Goal: Transaction & Acquisition: Purchase product/service

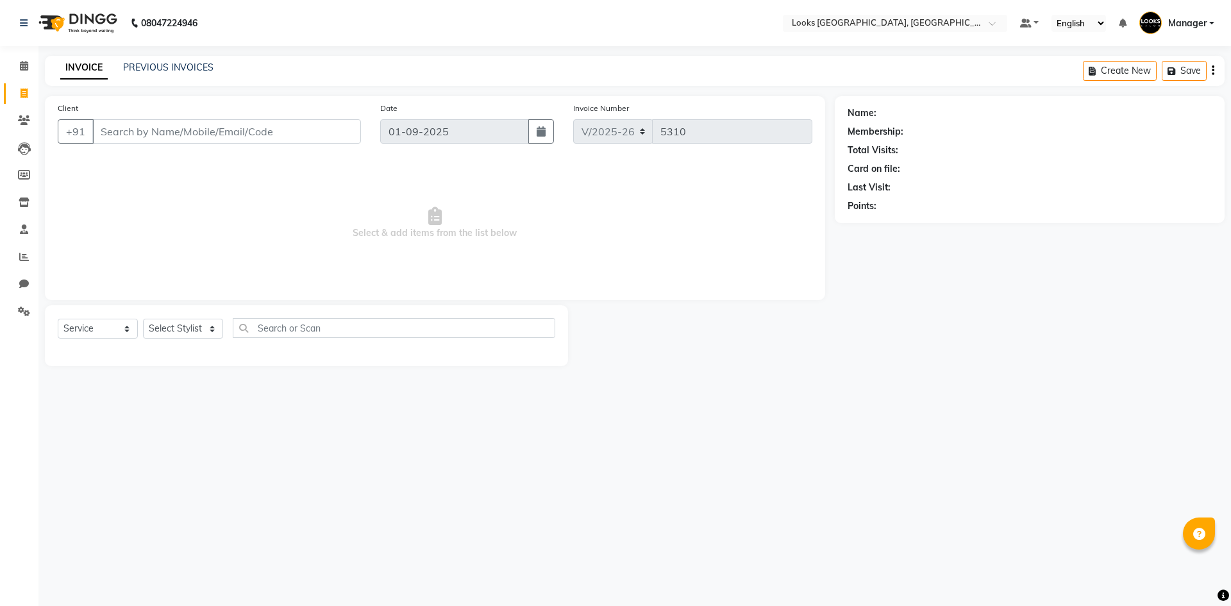
select select "4718"
select select "service"
click at [190, 324] on select "Select Stylist [PERSON_NAME] [PERSON_NAME] COUNTER_SALES Employee_WS [PERSON_NA…" at bounding box center [183, 329] width 80 height 20
select select "67718"
click at [143, 319] on select "Select Stylist [PERSON_NAME] [PERSON_NAME] COUNTER_SALES Employee_WS [PERSON_NA…" at bounding box center [183, 329] width 80 height 20
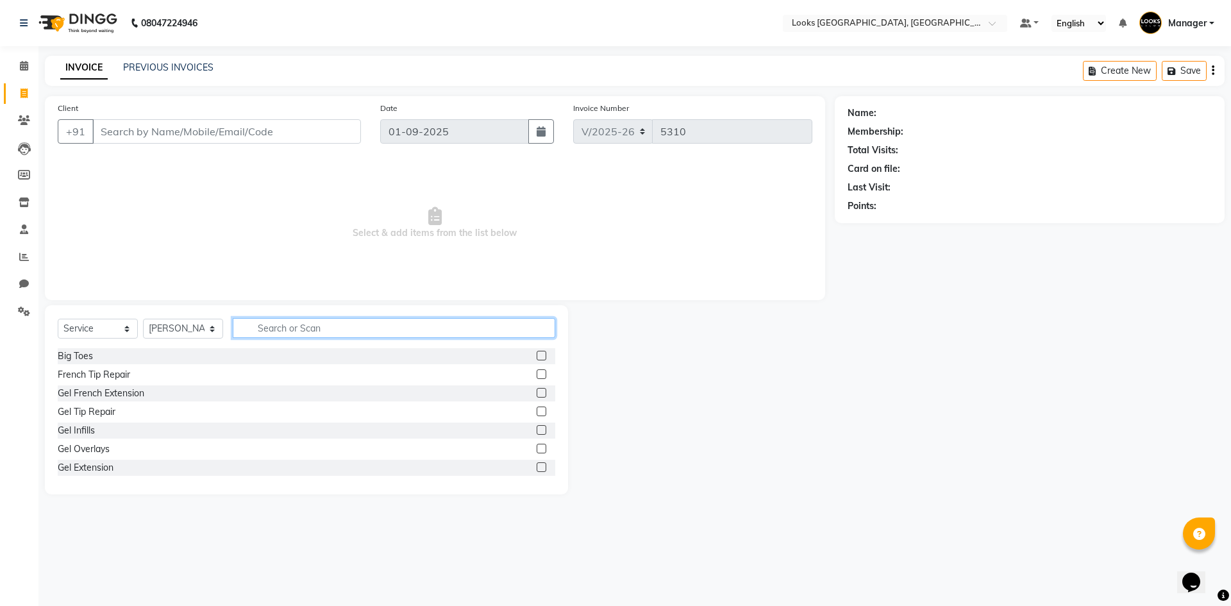
click at [360, 325] on input "text" at bounding box center [394, 328] width 323 height 20
type input "CUT"
click at [537, 371] on label at bounding box center [542, 374] width 10 height 10
click at [537, 371] on input "checkbox" at bounding box center [541, 375] width 8 height 8
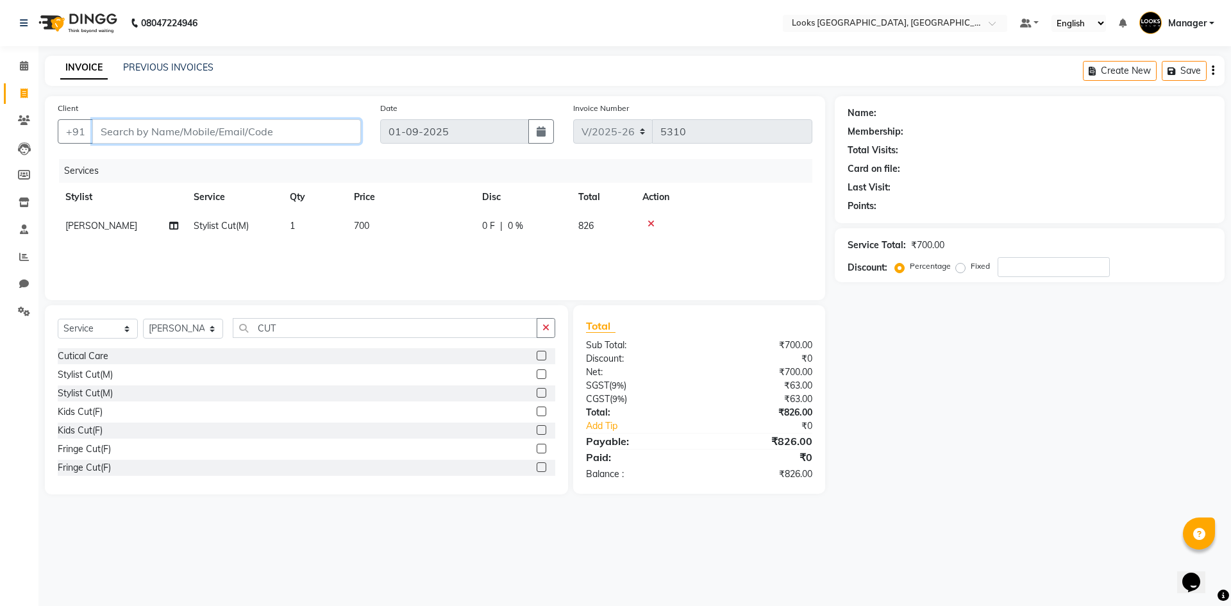
checkbox input "false"
click at [236, 135] on input "Client" at bounding box center [226, 131] width 269 height 24
type input "8"
type input "0"
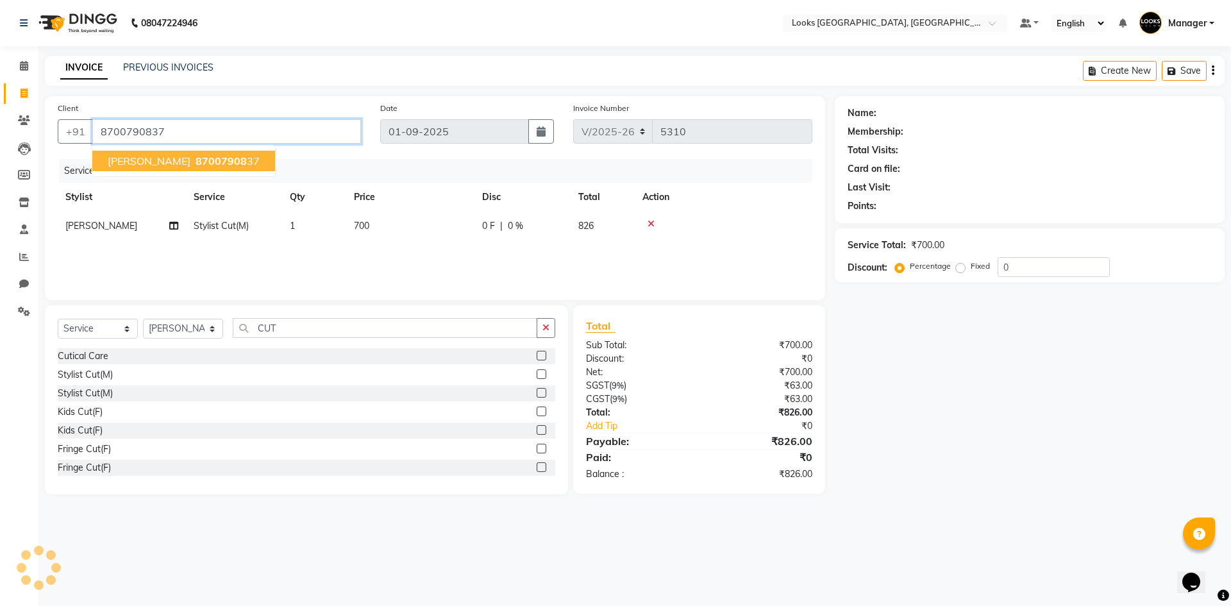
type input "8700790837"
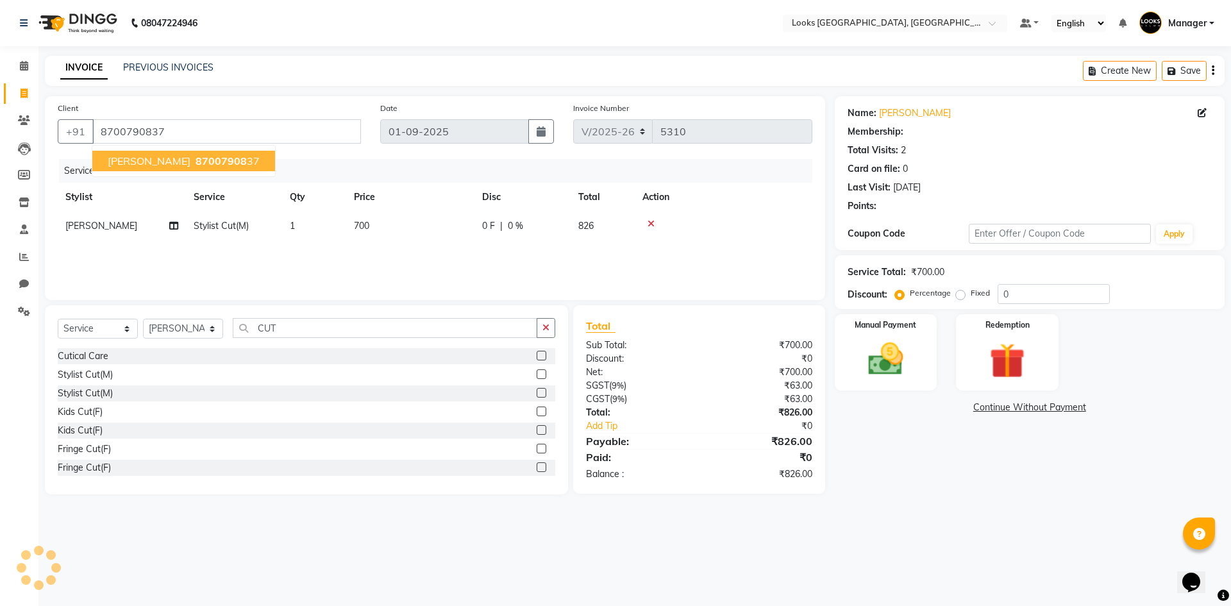
select select "1: Object"
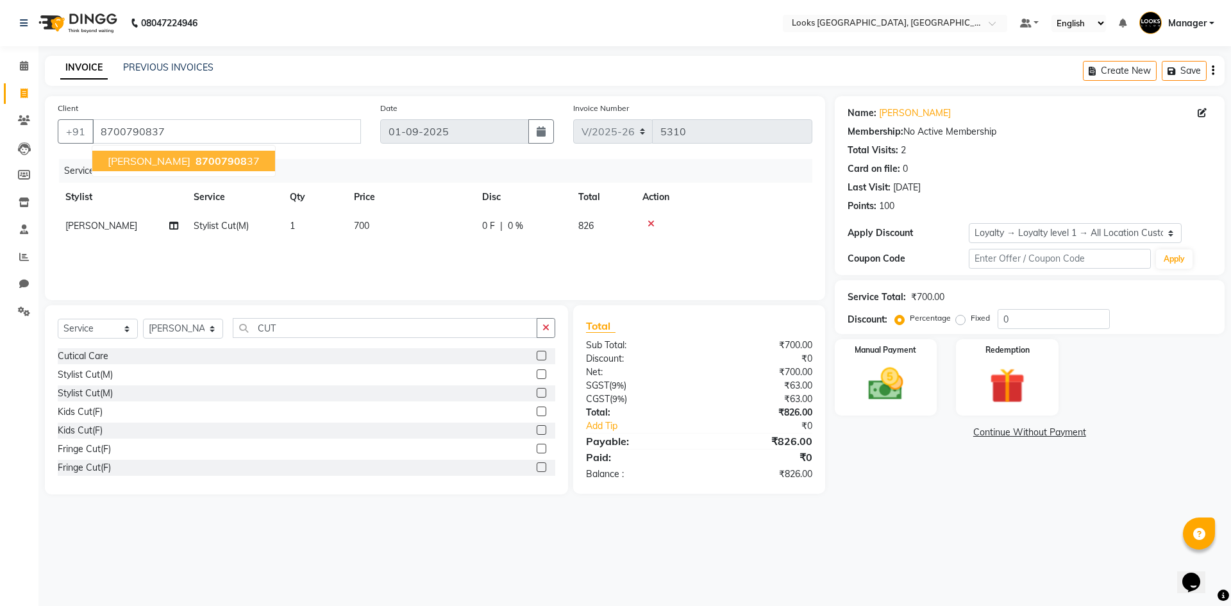
click at [271, 159] on button "[PERSON_NAME] 87007908 37" at bounding box center [183, 161] width 183 height 21
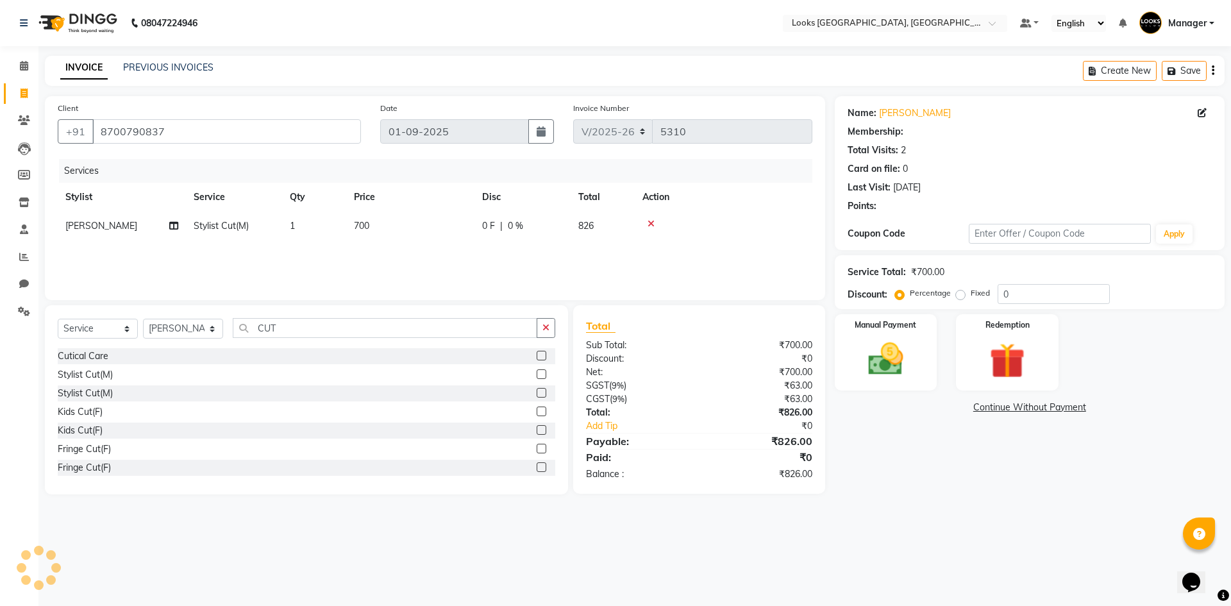
click at [378, 229] on td "700" at bounding box center [410, 226] width 128 height 29
select select "1: Object"
select select "67718"
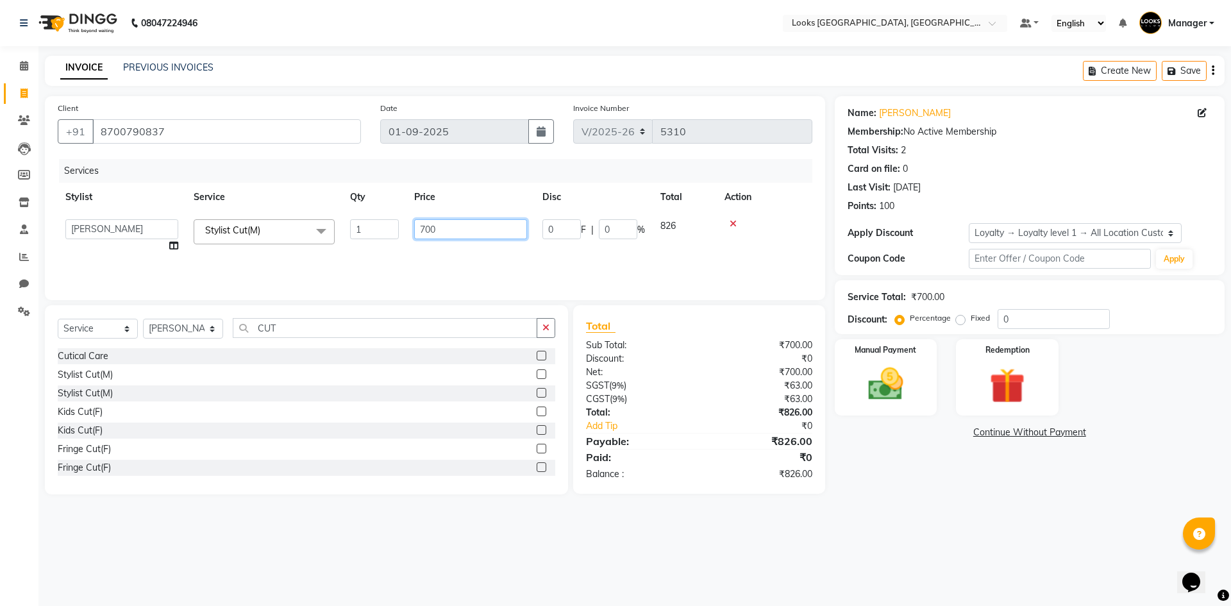
drag, startPoint x: 390, startPoint y: 228, endPoint x: 160, endPoint y: 228, distance: 230.2
click at [160, 228] on tr "[PERSON_NAME] [PERSON_NAME] COUNTER_SALES Employee_WS [PERSON_NAME] Manager MAN…" at bounding box center [435, 236] width 755 height 49
type input "550"
click at [859, 514] on div "08047224946 Select Location × Looks [GEOGRAPHIC_DATA], [GEOGRAPHIC_DATA] Defaul…" at bounding box center [615, 303] width 1231 height 606
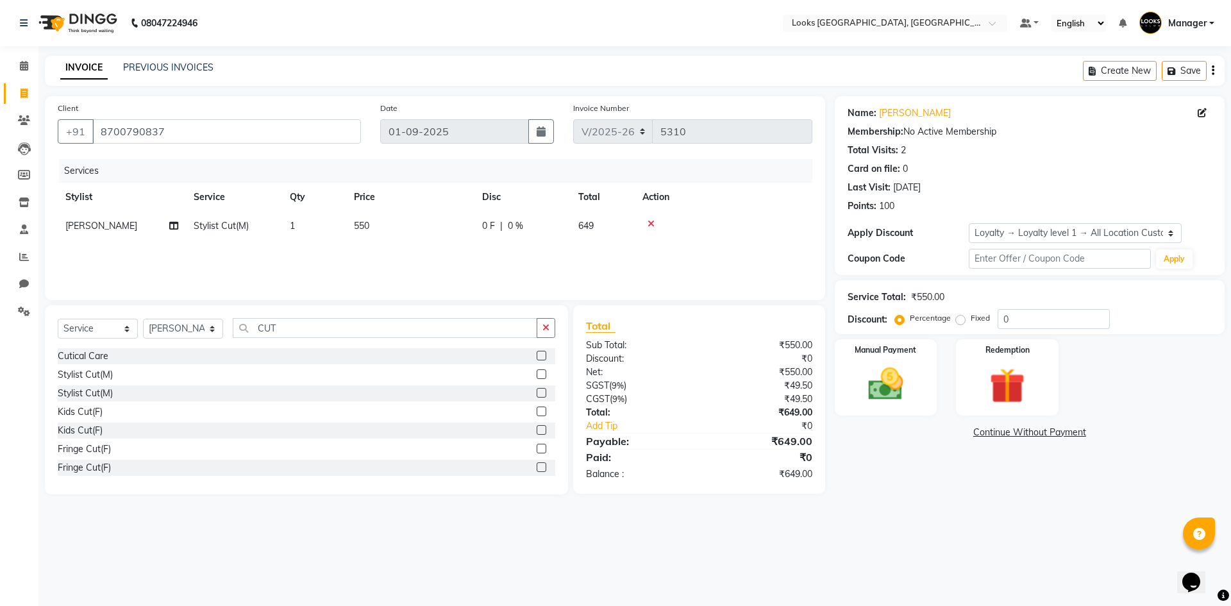
click at [923, 332] on div "Service Total: ₹550.00 Discount: Percentage Fixed 0" at bounding box center [1030, 307] width 390 height 54
drag, startPoint x: 913, startPoint y: 415, endPoint x: 910, endPoint y: 405, distance: 10.7
click at [912, 412] on div "Manual Payment" at bounding box center [885, 377] width 106 height 79
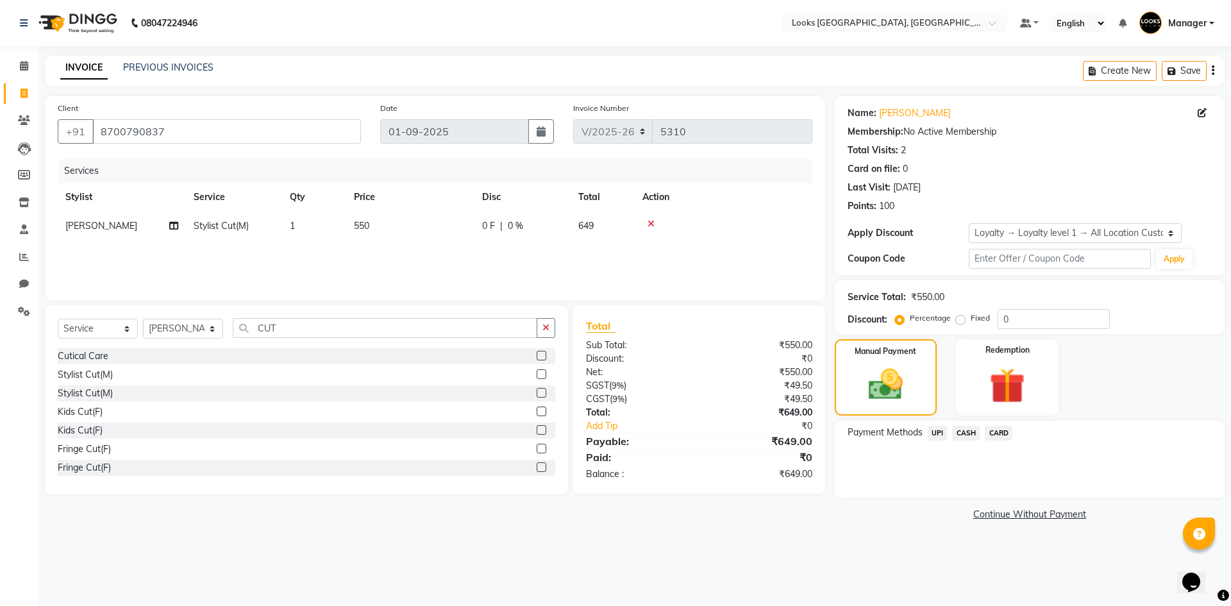
click at [961, 430] on span "CASH" at bounding box center [966, 433] width 28 height 15
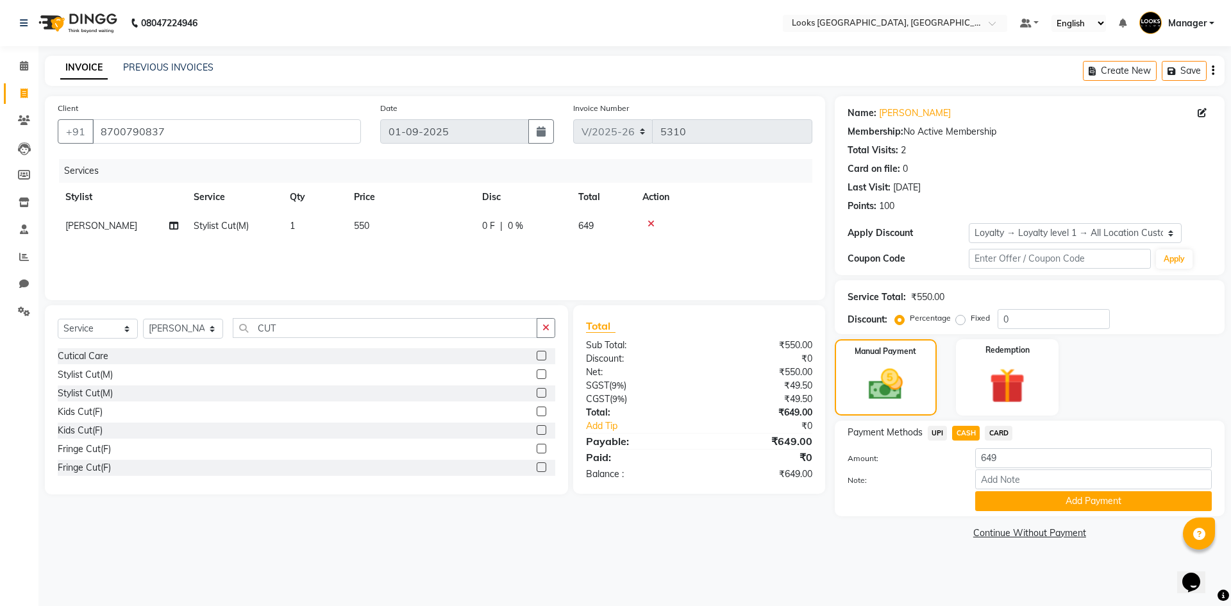
click at [1031, 513] on div "Payment Methods UPI CASH CARD Amount: 649 Note: Add Payment" at bounding box center [1030, 469] width 390 height 96
click at [1040, 506] on button "Add Payment" at bounding box center [1093, 501] width 237 height 20
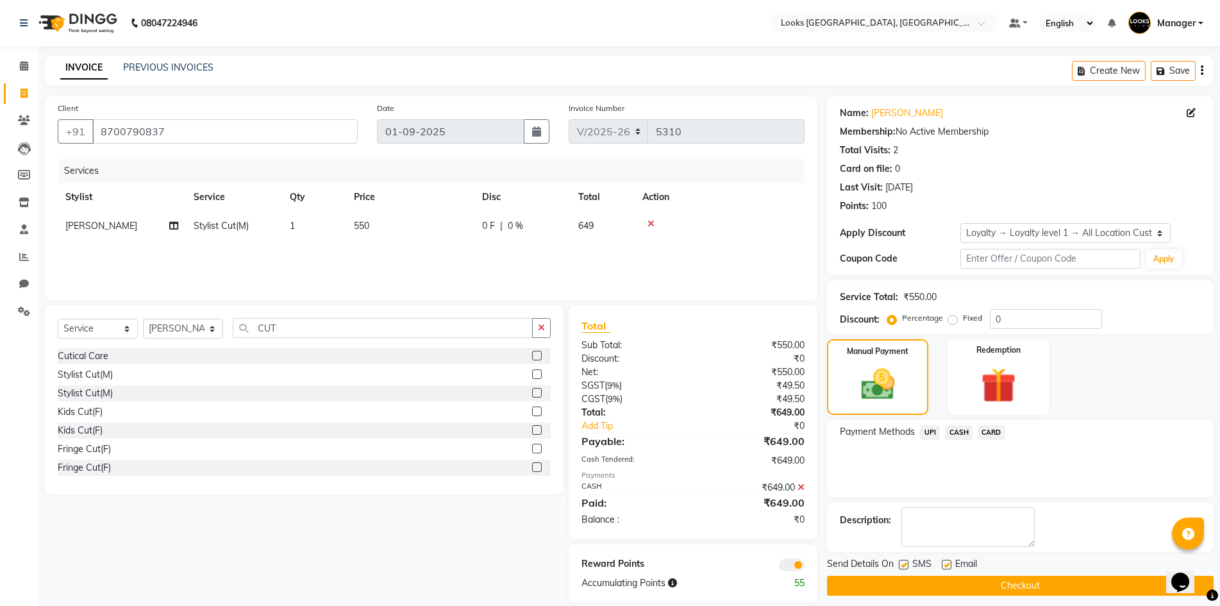
scroll to position [16, 0]
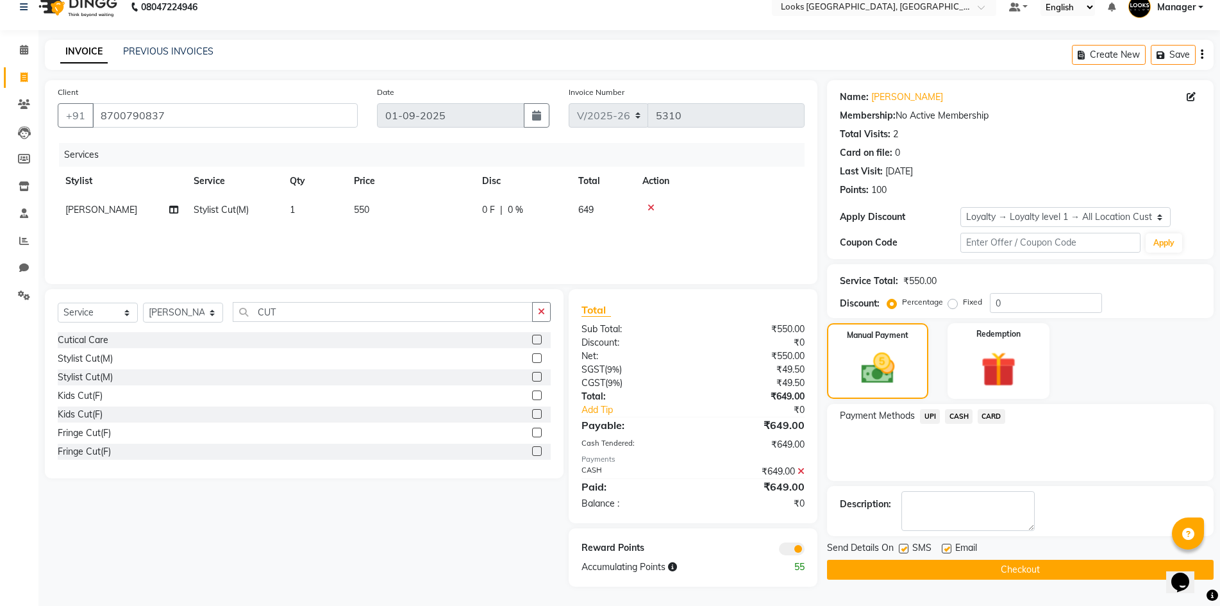
click at [1069, 568] on button "Checkout" at bounding box center [1020, 570] width 387 height 20
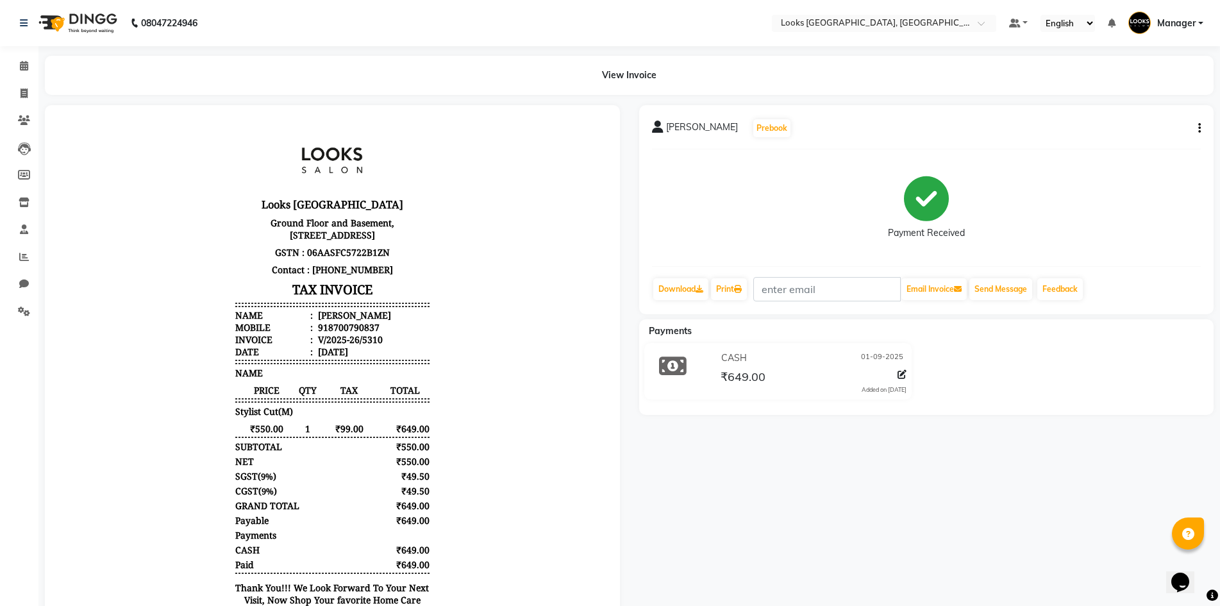
click at [96, 16] on img at bounding box center [77, 23] width 88 height 36
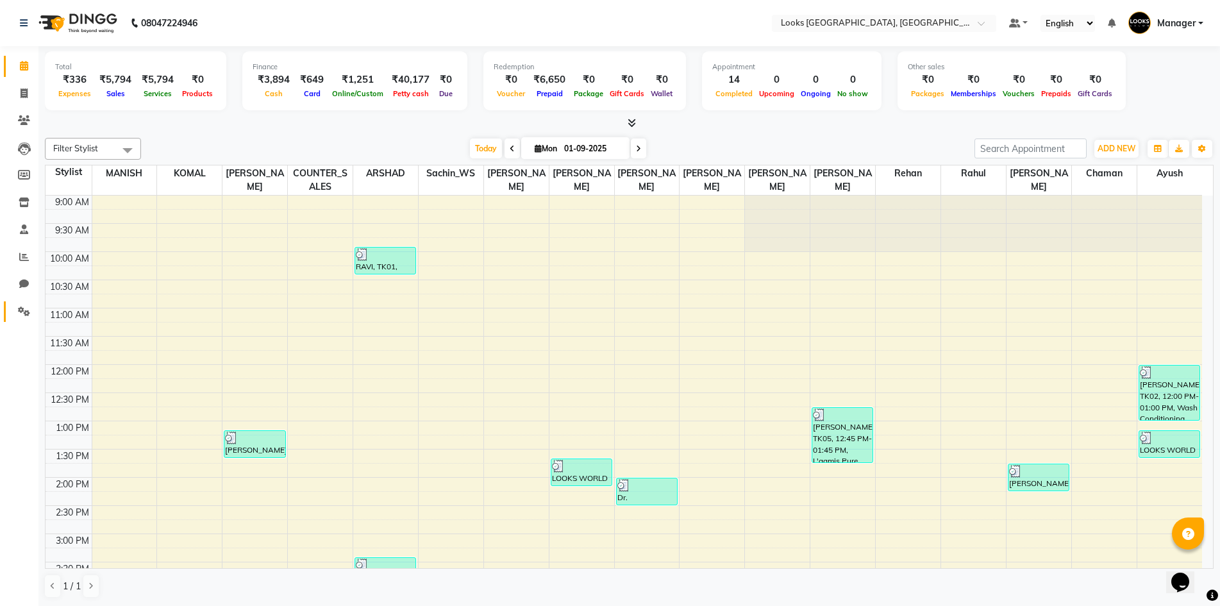
click at [13, 321] on link "Settings" at bounding box center [19, 311] width 31 height 21
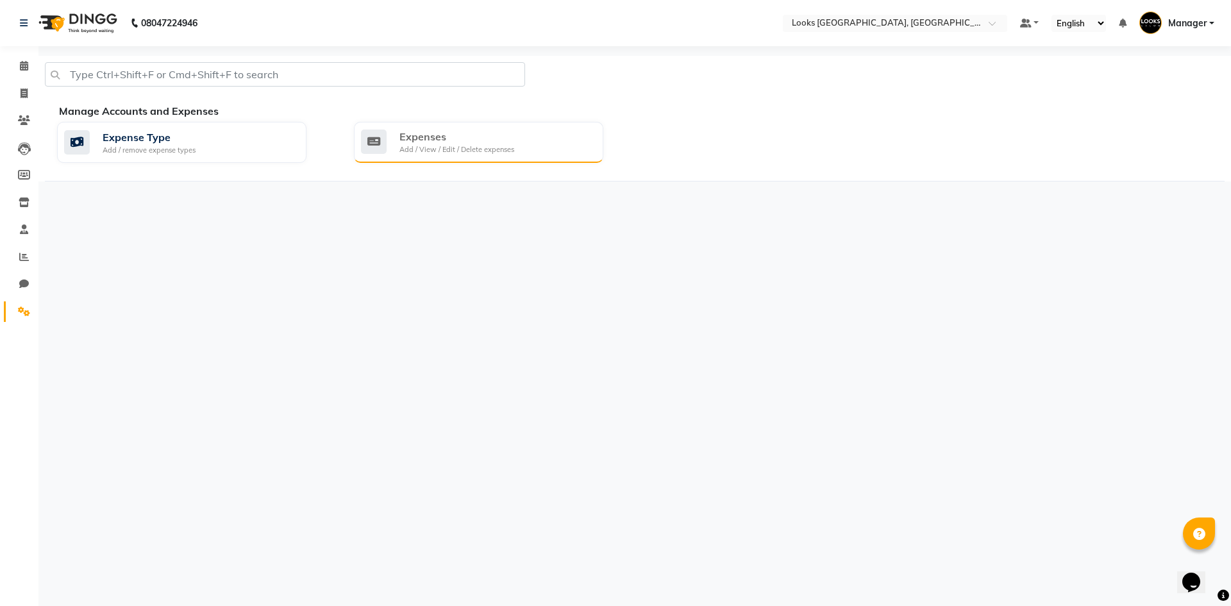
click at [527, 141] on div "Expenses Add / View / Edit / Delete expenses" at bounding box center [477, 142] width 232 height 26
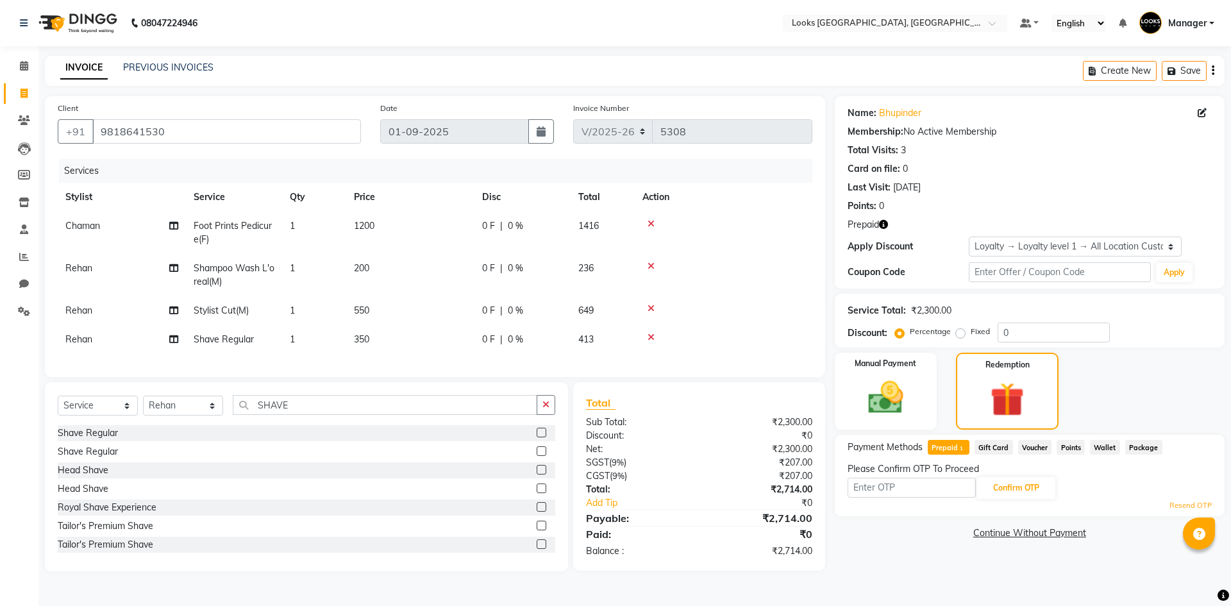
select select "4718"
select select "service"
select select "78857"
select select "1: Object"
click at [99, 22] on img at bounding box center [77, 23] width 88 height 36
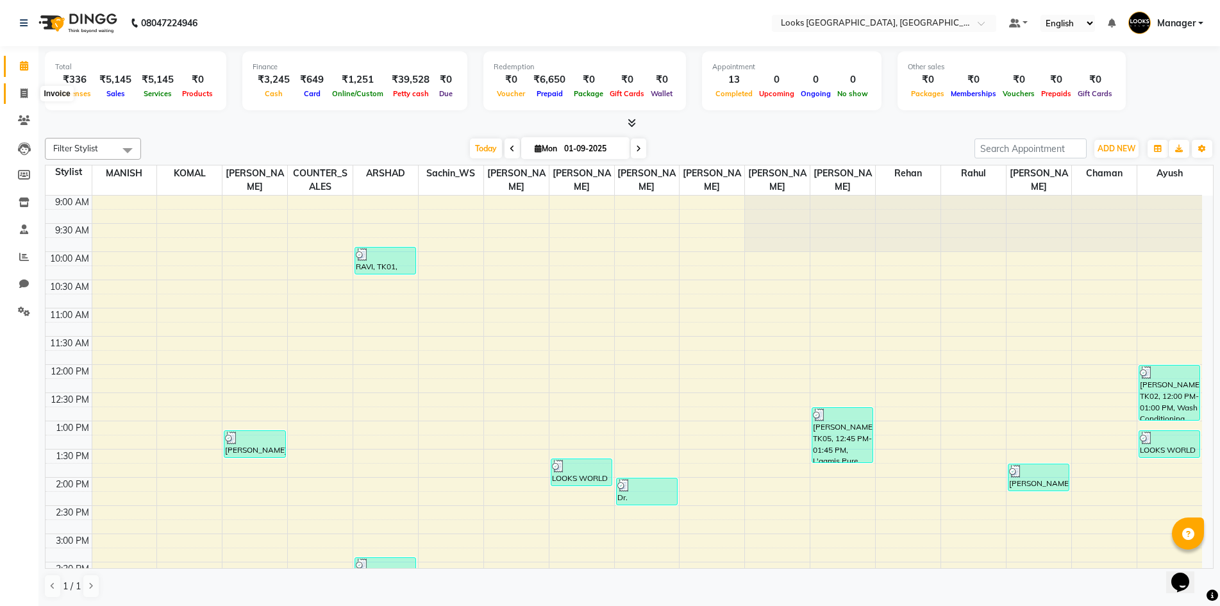
click at [21, 92] on icon at bounding box center [24, 93] width 7 height 10
select select "service"
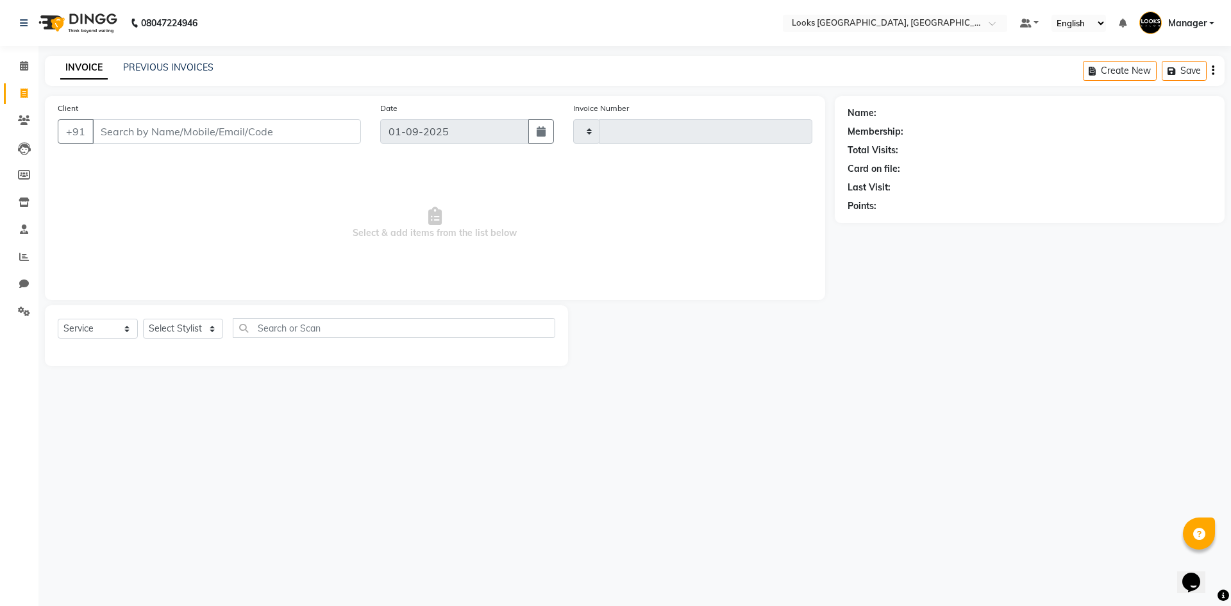
type input "5311"
select select "4718"
click at [145, 67] on link "PREVIOUS INVOICES" at bounding box center [168, 68] width 90 height 12
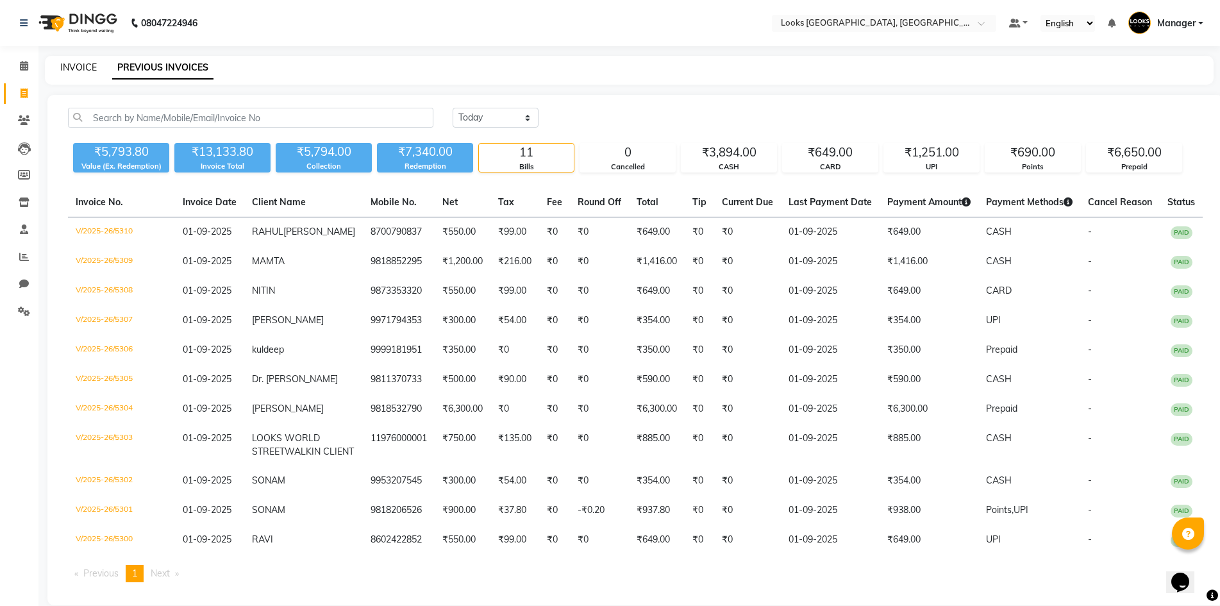
click at [85, 65] on link "INVOICE" at bounding box center [78, 68] width 37 height 12
select select "service"
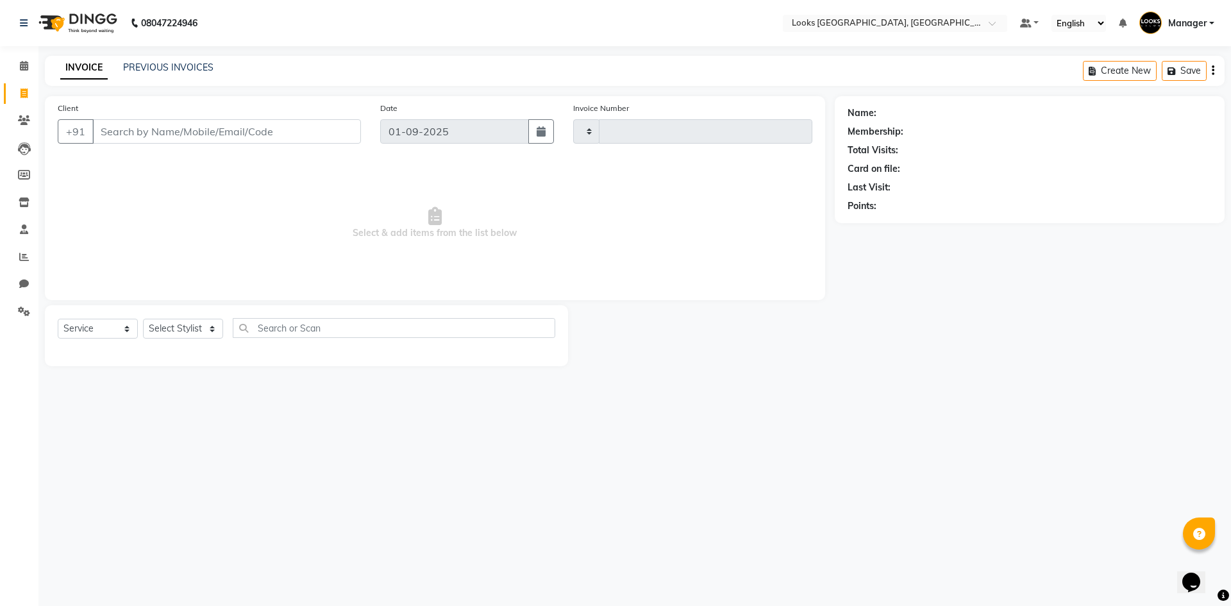
type input "5311"
select select "4718"
click at [190, 319] on select "Select Stylist" at bounding box center [183, 329] width 80 height 20
select select "83411"
click at [143, 319] on select "Select Stylist [PERSON_NAME] [PERSON_NAME] COUNTER_SALES Employee_WS [PERSON_NA…" at bounding box center [183, 329] width 80 height 20
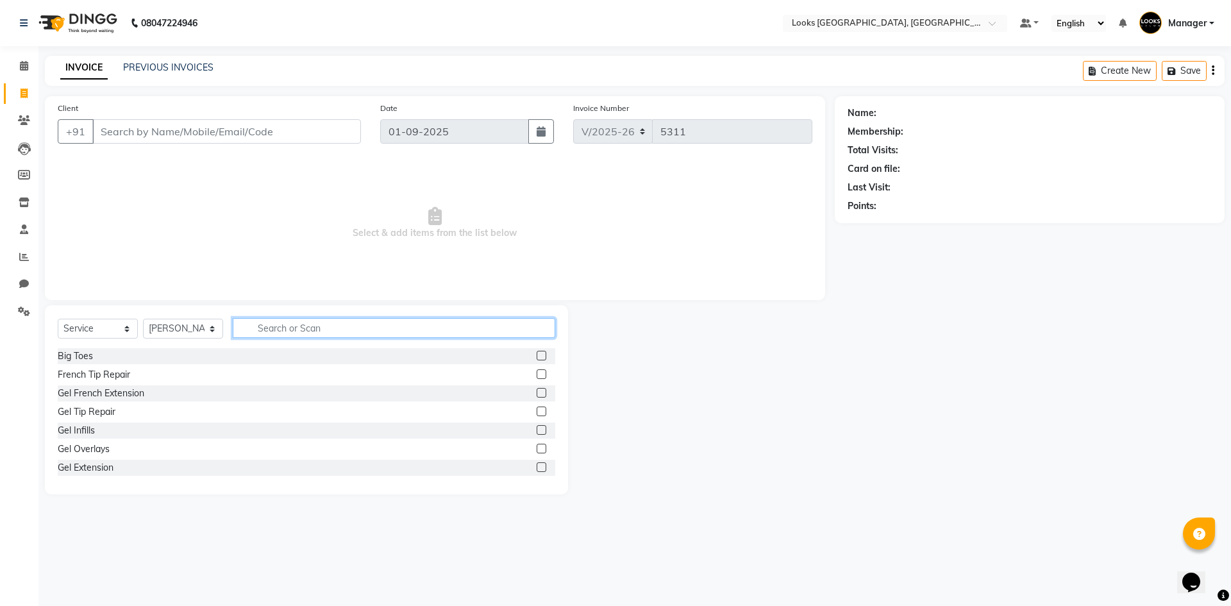
click at [300, 329] on input "text" at bounding box center [394, 328] width 323 height 20
type input "SPA"
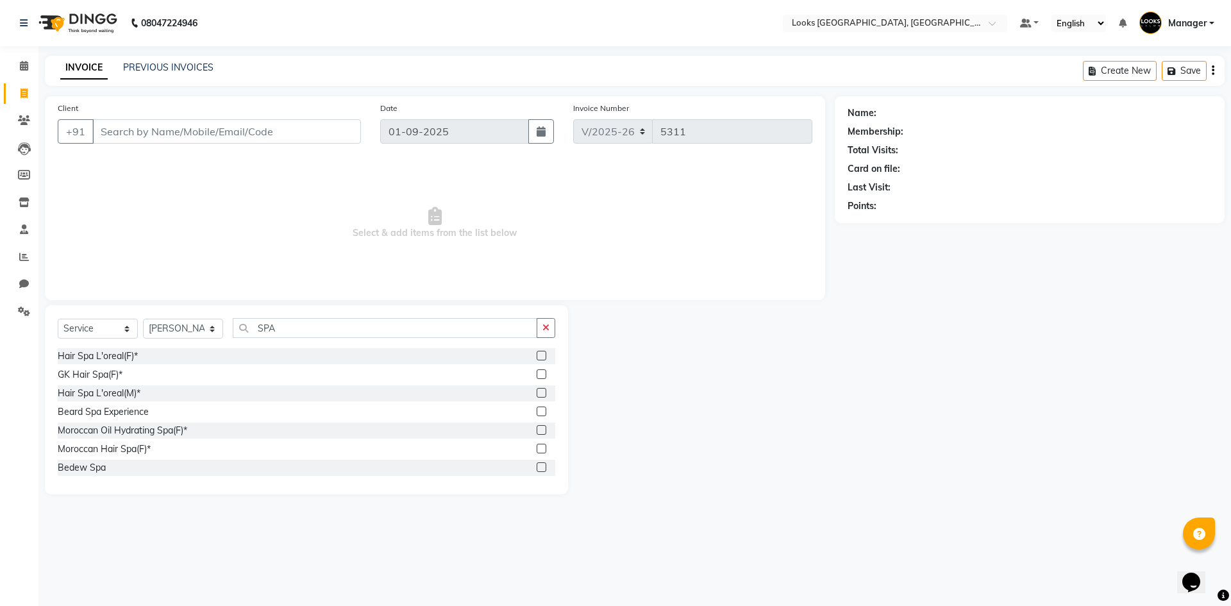
click at [537, 355] on label at bounding box center [542, 356] width 10 height 10
click at [537, 355] on input "checkbox" at bounding box center [541, 356] width 8 height 8
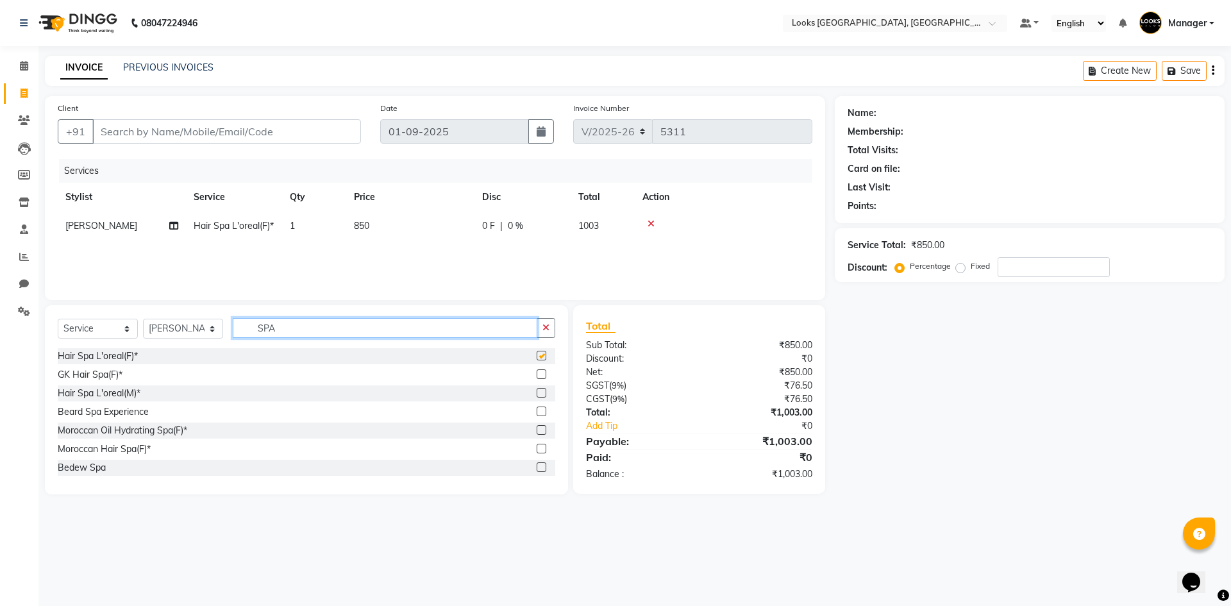
click at [518, 324] on input "SPA" at bounding box center [385, 328] width 305 height 20
checkbox input "false"
click at [518, 324] on input "SPA" at bounding box center [385, 328] width 305 height 20
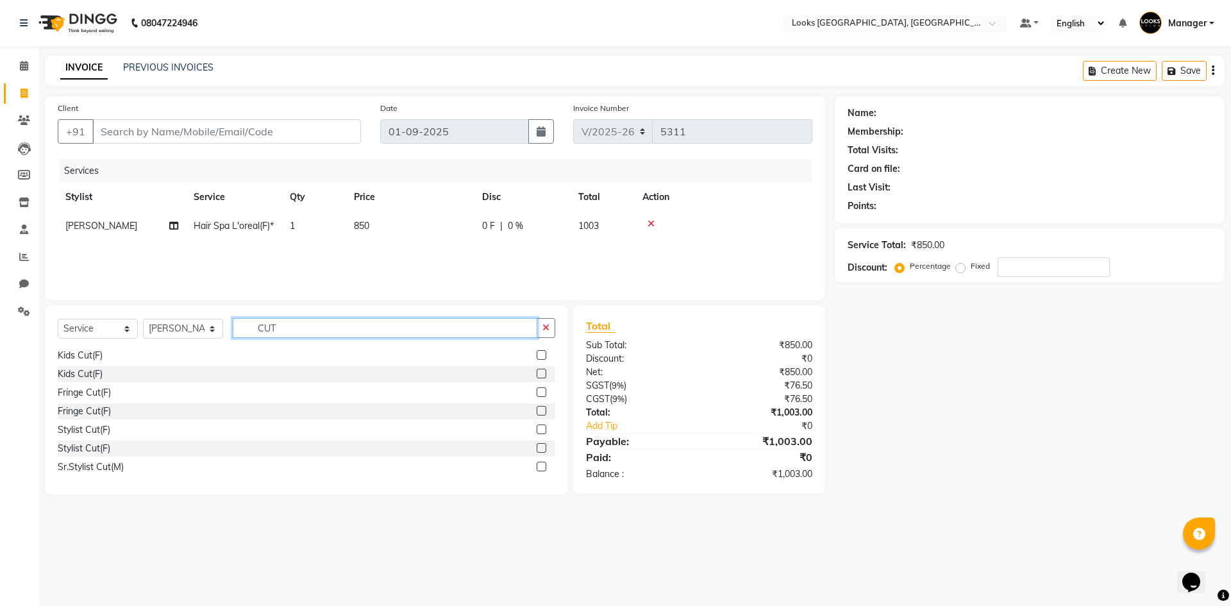
scroll to position [69, 0]
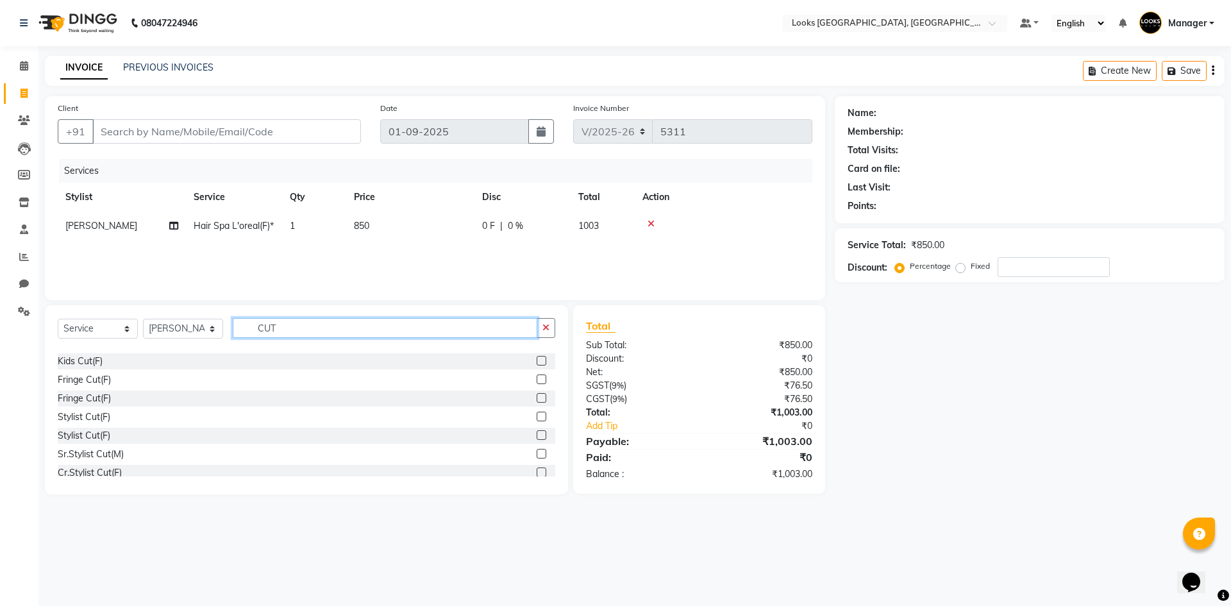
type input "CUT"
click at [537, 418] on label at bounding box center [542, 417] width 10 height 10
click at [537, 418] on input "checkbox" at bounding box center [541, 417] width 8 height 8
checkbox input "false"
click at [364, 338] on input "CUT" at bounding box center [385, 328] width 305 height 20
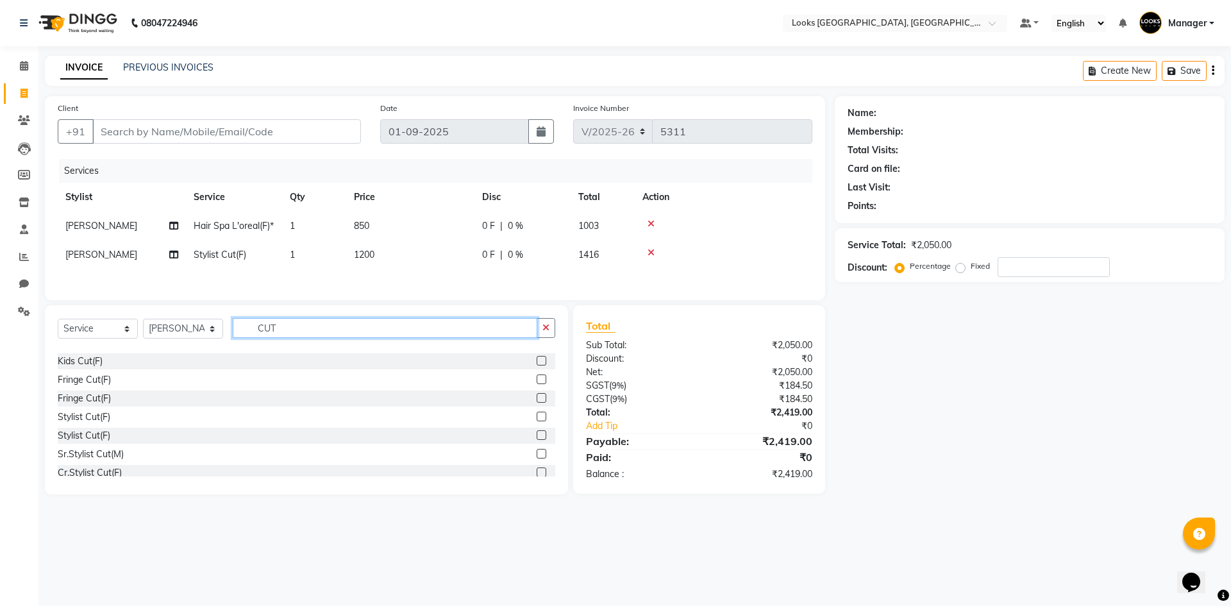
click at [364, 338] on input "CUT" at bounding box center [385, 328] width 305 height 20
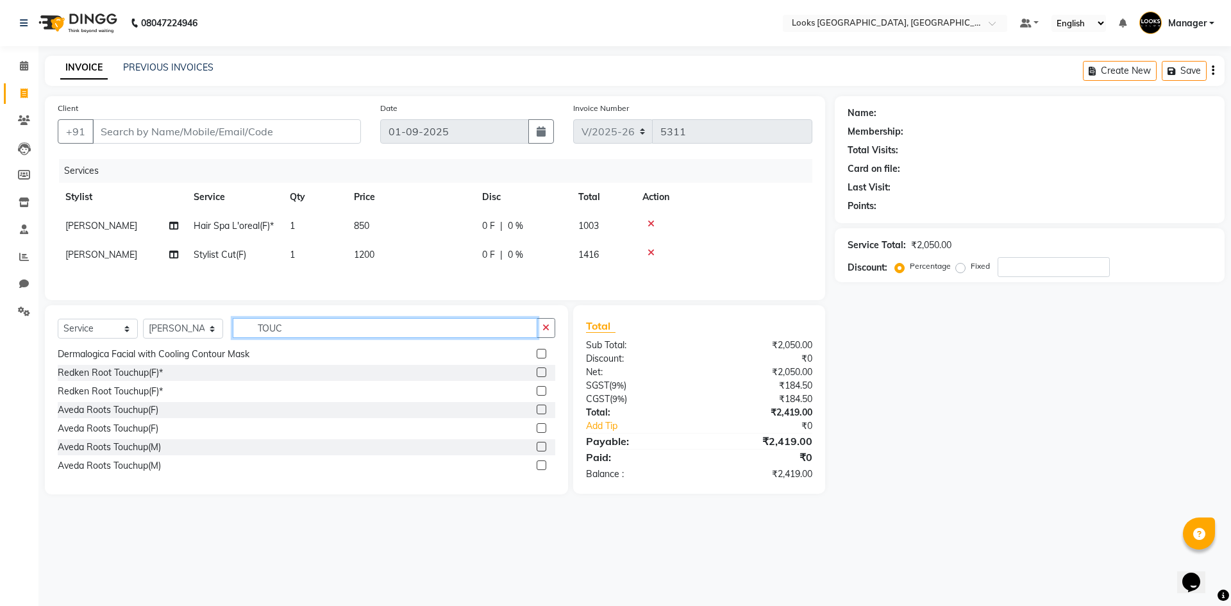
scroll to position [262, 0]
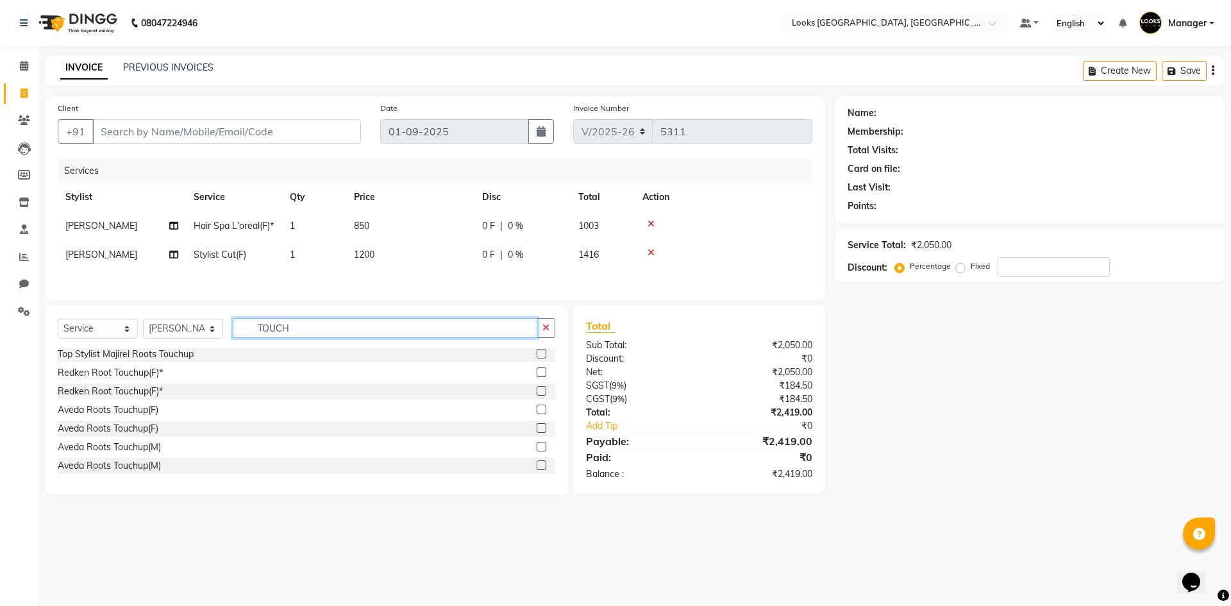
type input "TOUCH"
drag, startPoint x: 555, startPoint y: 467, endPoint x: 553, endPoint y: 437, distance: 30.9
click at [553, 437] on div "Gel Polish Touchup Roots Touchup Majirel(F) Roots Touchup Inoa(F) Roots Touchup…" at bounding box center [307, 412] width 498 height 128
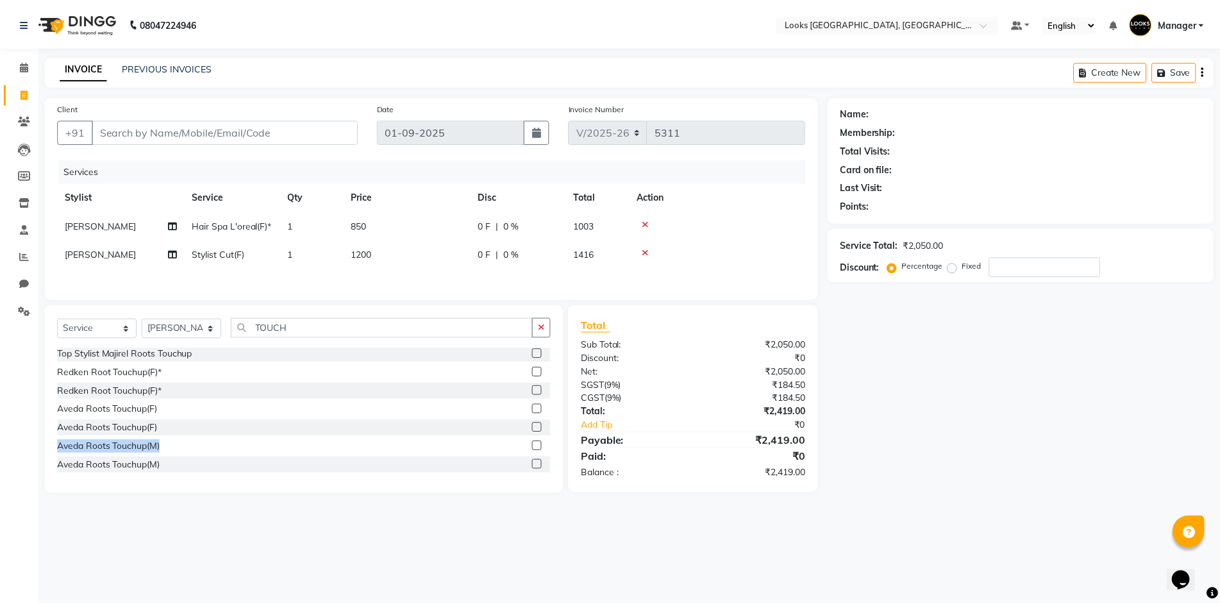
scroll to position [0, 0]
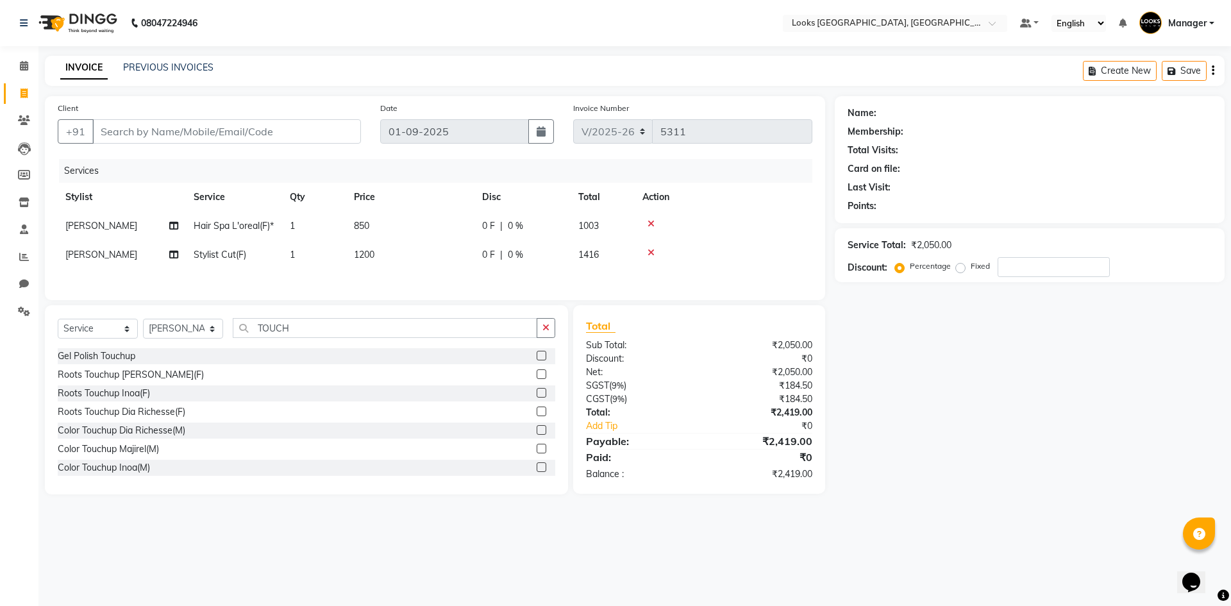
click at [366, 226] on span "850" at bounding box center [361, 226] width 15 height 12
select select "83411"
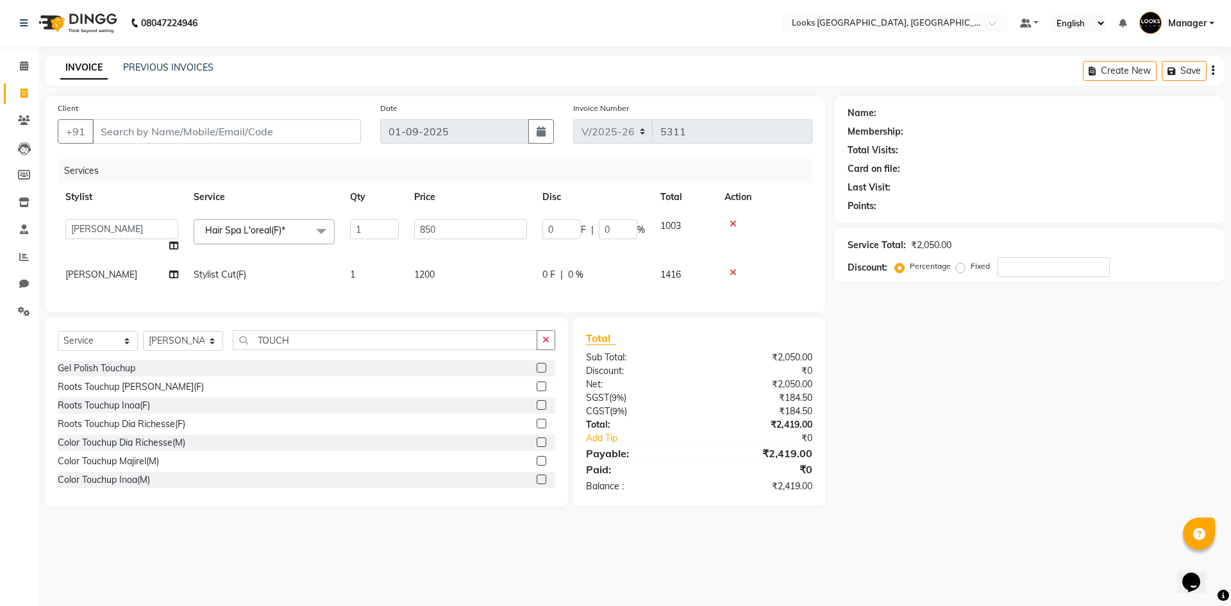
click at [435, 281] on td "1200" at bounding box center [471, 274] width 128 height 29
select select "83411"
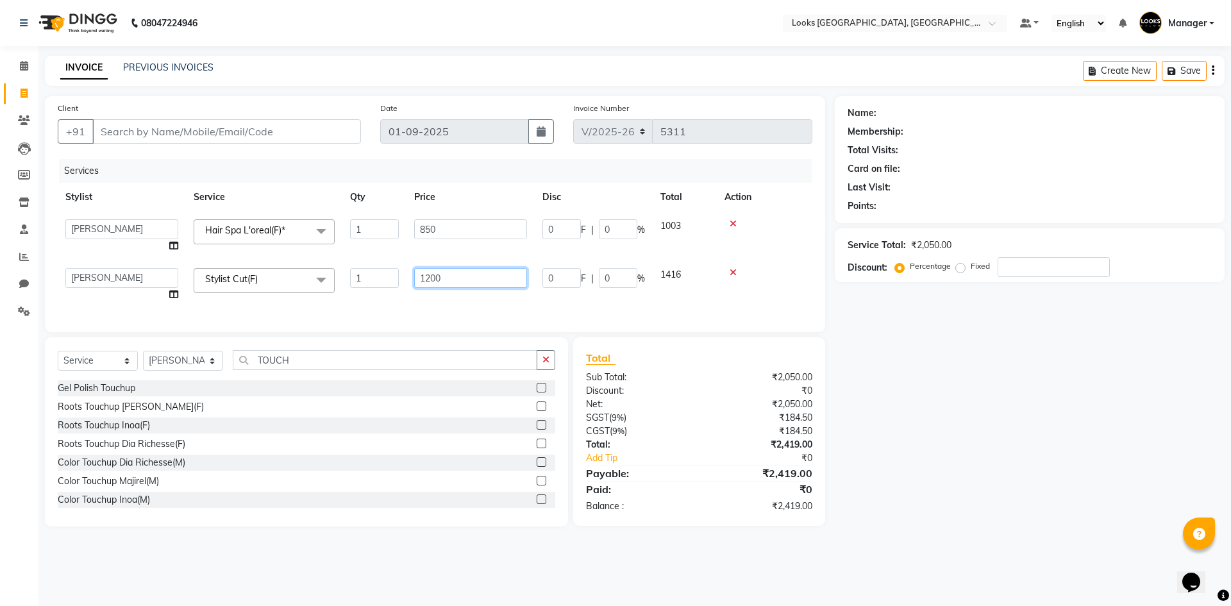
drag, startPoint x: 485, startPoint y: 276, endPoint x: 146, endPoint y: 238, distance: 341.4
click at [146, 238] on tbody "ARSHAD Ayush Bobby Chaman COUNTER_SALES Employee_WS FAREED KOMAL Manager MANISH…" at bounding box center [435, 260] width 755 height 97
type input "900"
click at [1111, 446] on div "Name: Membership: Total Visits: Card on file: Last Visit: Points: Service Total…" at bounding box center [1034, 311] width 399 height 430
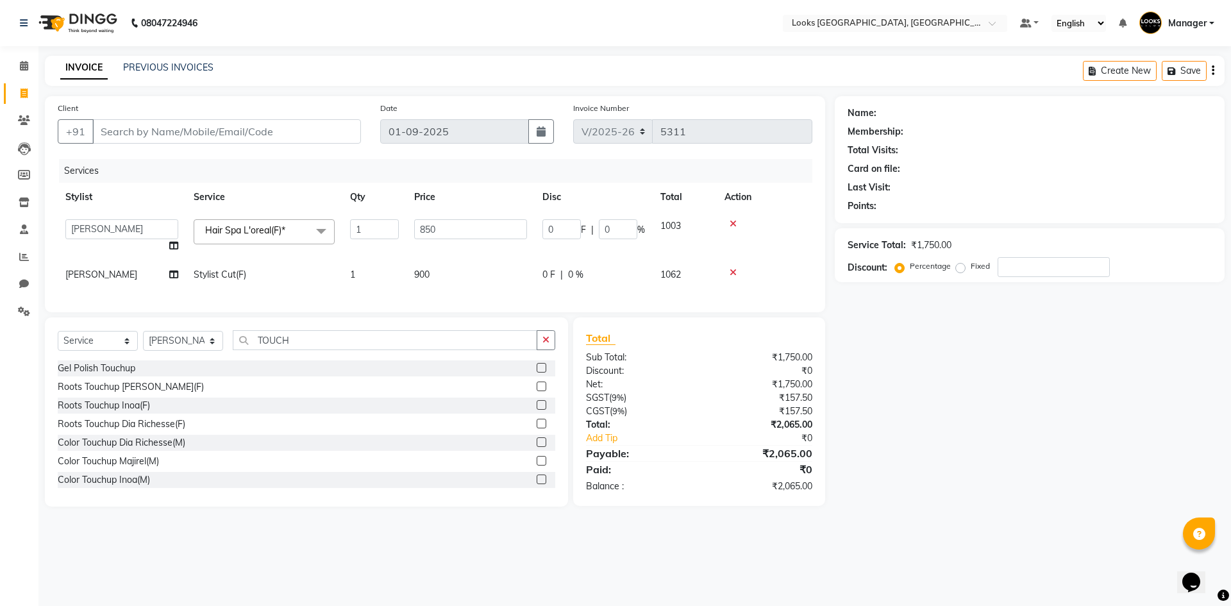
click at [464, 51] on div "08047224946 Select Location × Looks Omaxe World Street, Faridabad, Haryana Defa…" at bounding box center [615, 303] width 1231 height 606
click at [437, 271] on td "900" at bounding box center [471, 274] width 128 height 29
select select "83411"
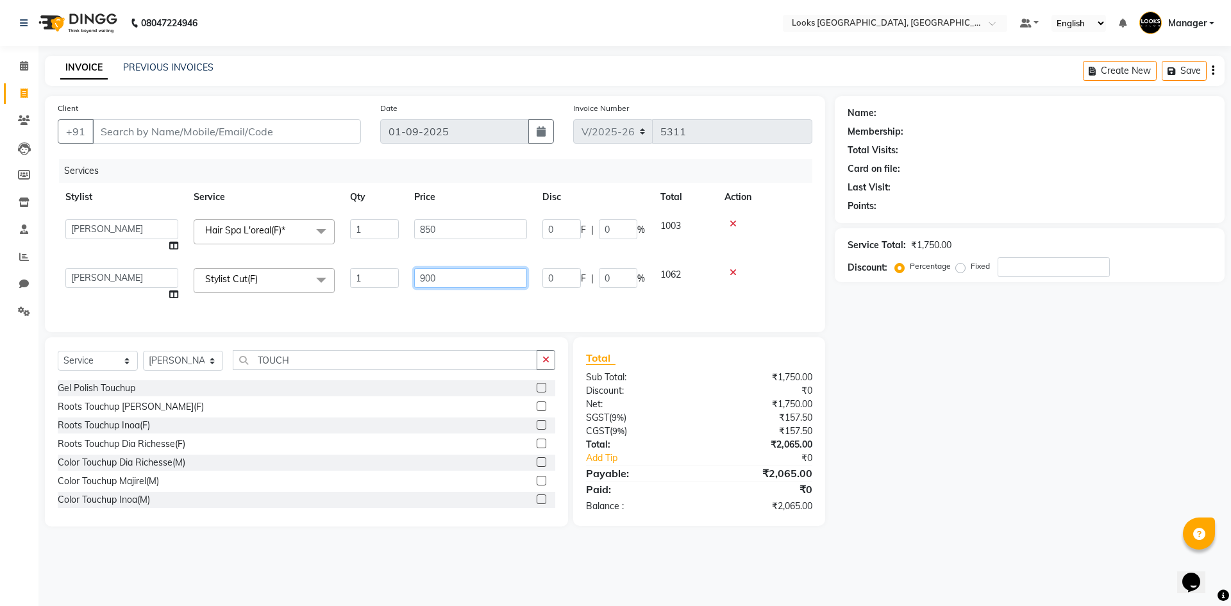
drag, startPoint x: 466, startPoint y: 273, endPoint x: 300, endPoint y: 277, distance: 166.1
click at [298, 277] on tr "ARSHAD Ayush Bobby Chaman COUNTER_SALES Employee_WS FAREED KOMAL Manager MANISH…" at bounding box center [435, 284] width 755 height 49
type input "1200"
click at [339, 363] on div "Select Service Product Membership Package Voucher Prepaid Gift Card Select Styl…" at bounding box center [307, 365] width 498 height 30
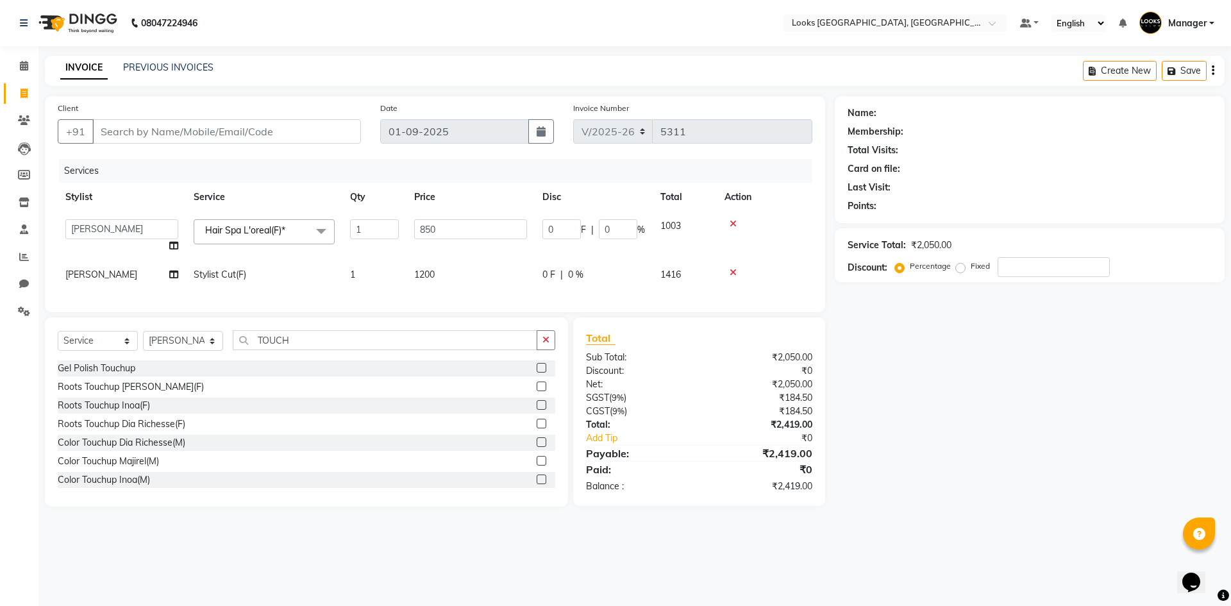
click at [537, 410] on label at bounding box center [542, 405] width 10 height 10
click at [537, 410] on input "checkbox" at bounding box center [541, 405] width 8 height 8
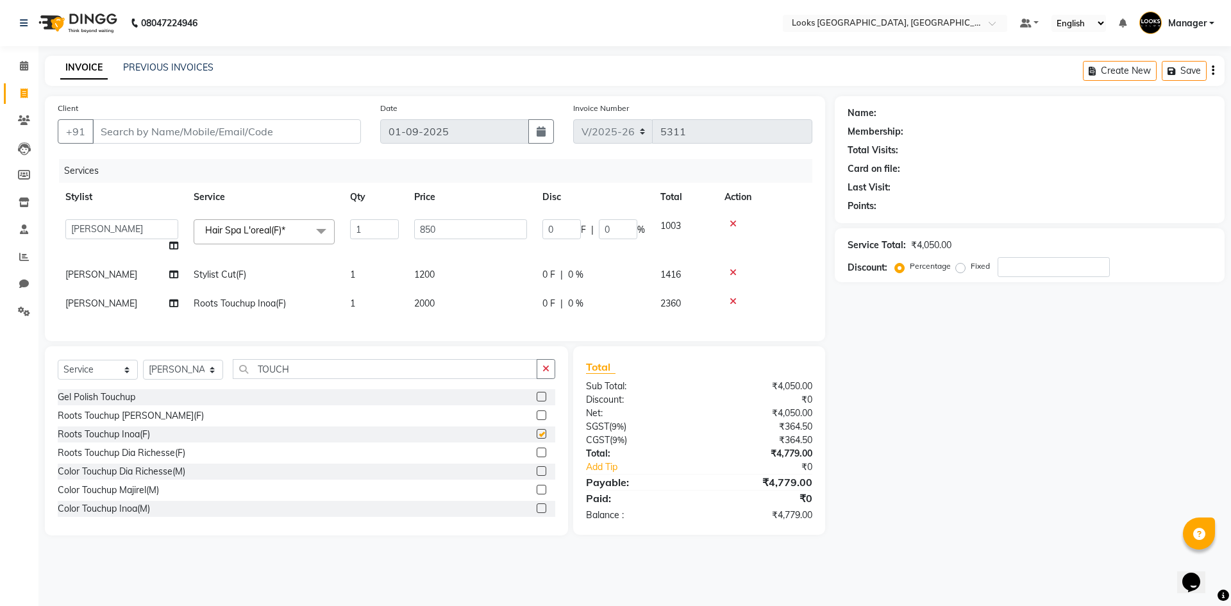
checkbox input "false"
click at [433, 309] on td "2000" at bounding box center [471, 303] width 128 height 29
select select "83411"
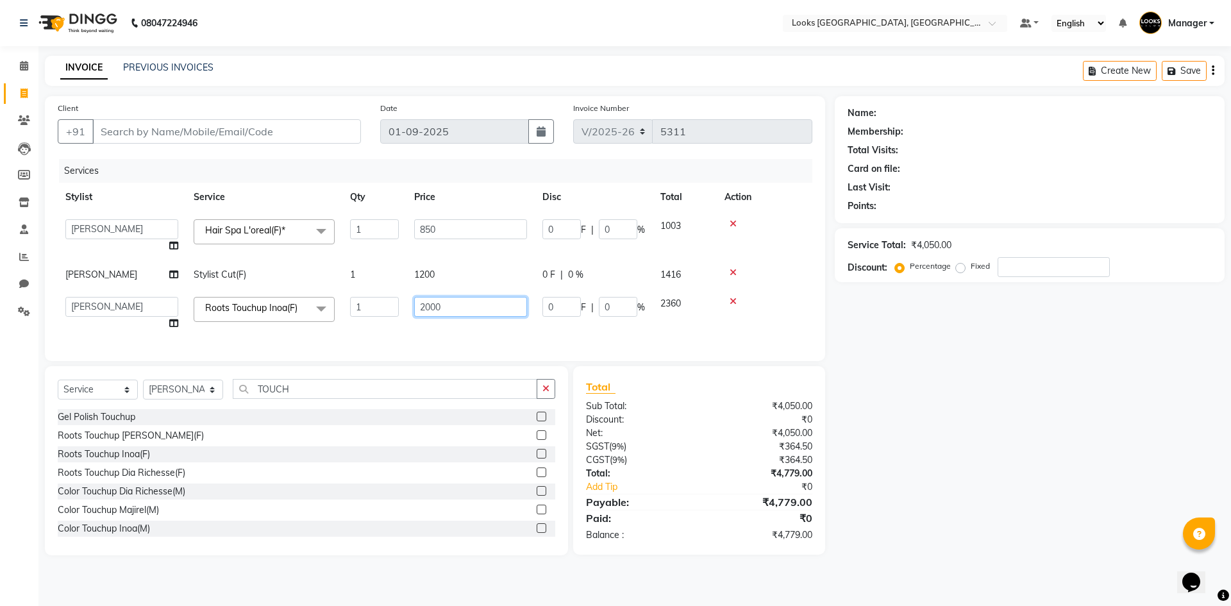
drag, startPoint x: 512, startPoint y: 298, endPoint x: 81, endPoint y: 253, distance: 433.2
click at [107, 268] on tbody "ARSHAD Ayush Bobby Chaman COUNTER_SALES Employee_WS FAREED KOMAL Manager MANISH…" at bounding box center [435, 275] width 755 height 126
type input "1400"
click at [437, 228] on input "850" at bounding box center [470, 229] width 113 height 20
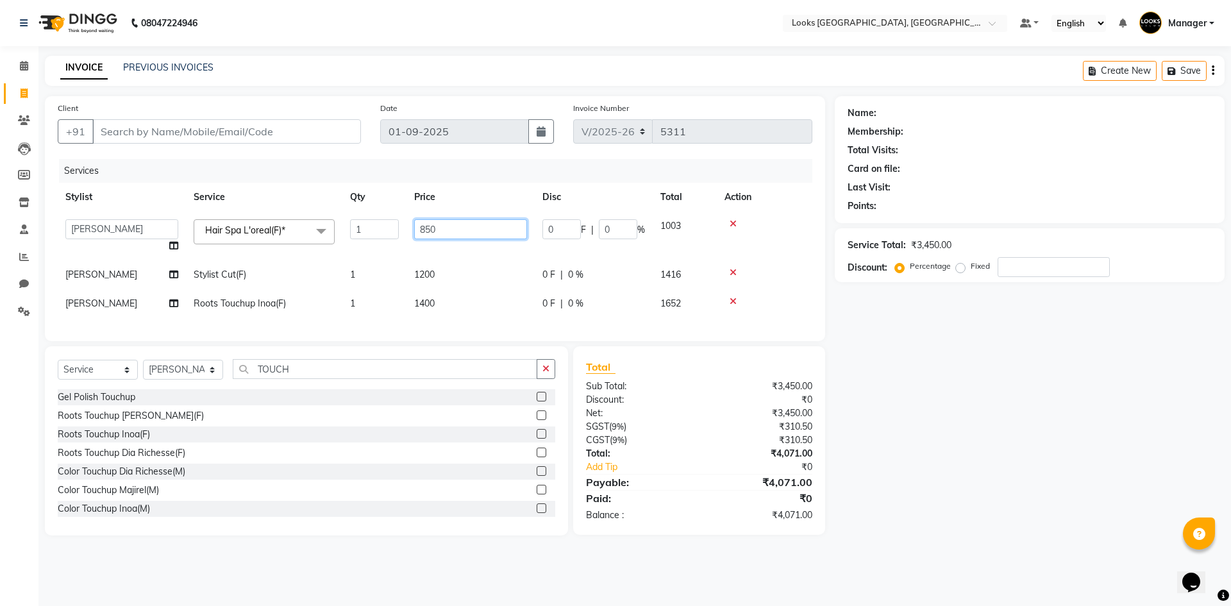
drag, startPoint x: 476, startPoint y: 226, endPoint x: 85, endPoint y: 249, distance: 391.8
click at [130, 237] on tr "ARSHAD Ayush Bobby Chaman COUNTER_SALES Employee_WS FAREED KOMAL Manager MANISH…" at bounding box center [435, 236] width 755 height 49
type input "2500"
click at [153, 130] on input "Client" at bounding box center [226, 131] width 269 height 24
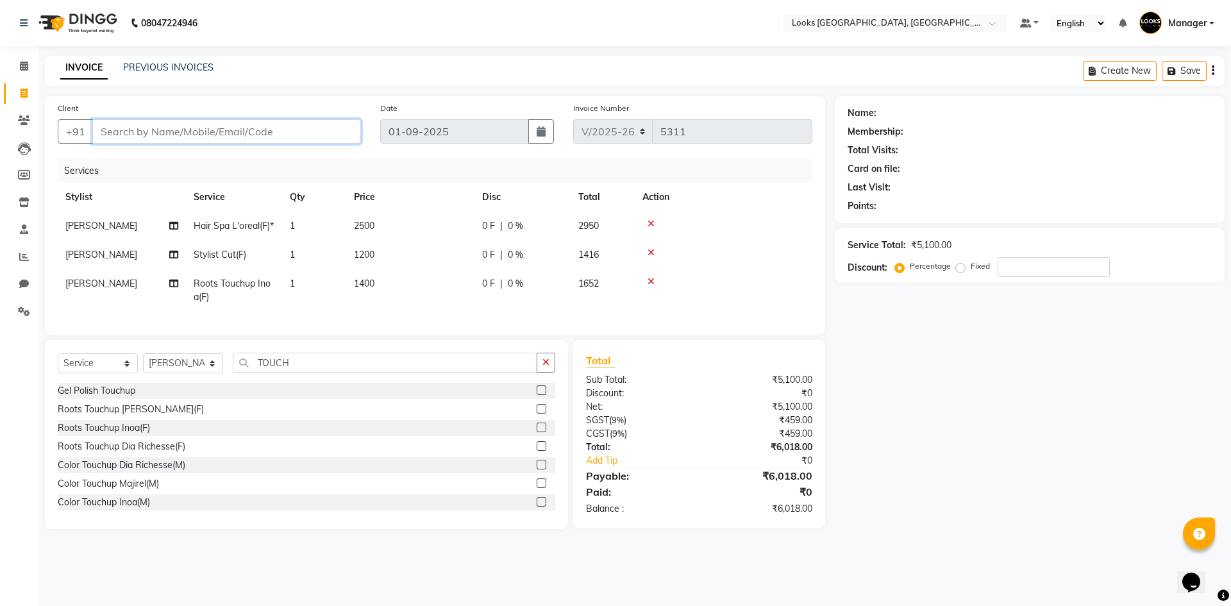
type input "9"
type input "0"
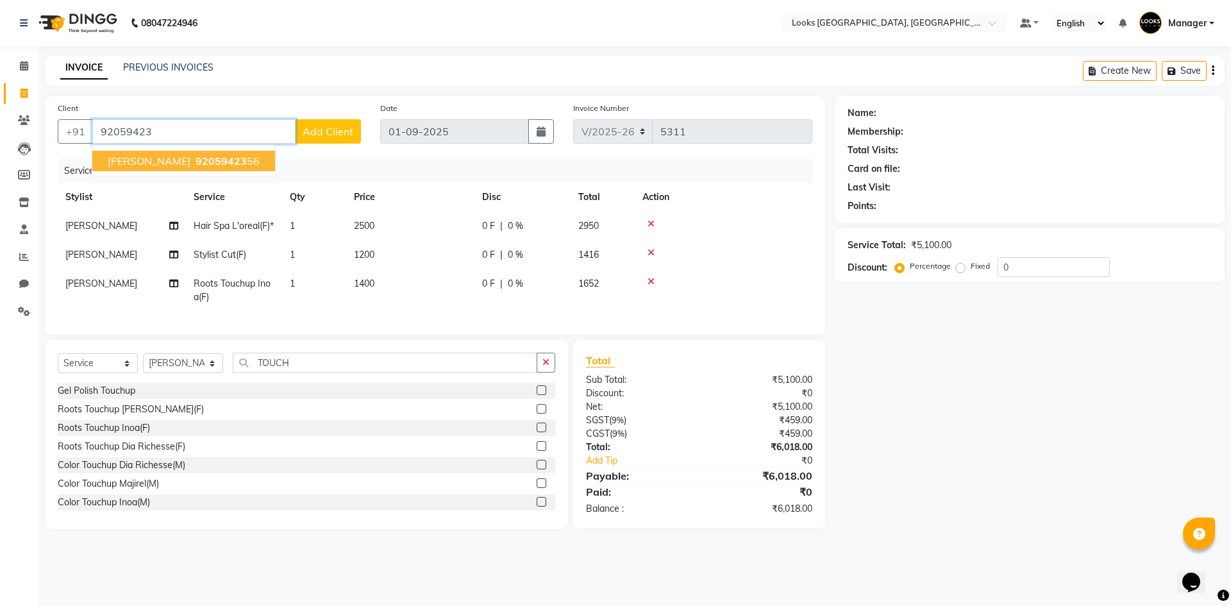
click at [196, 161] on span "92059423" at bounding box center [221, 161] width 51 height 13
type input "9205942356"
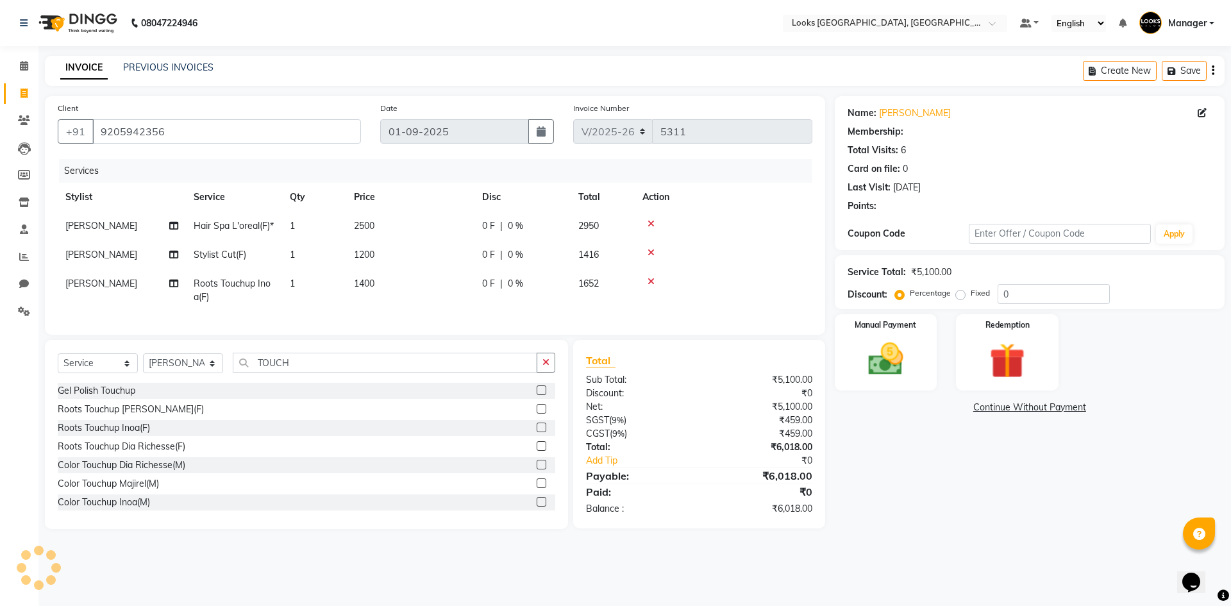
select select "1: Object"
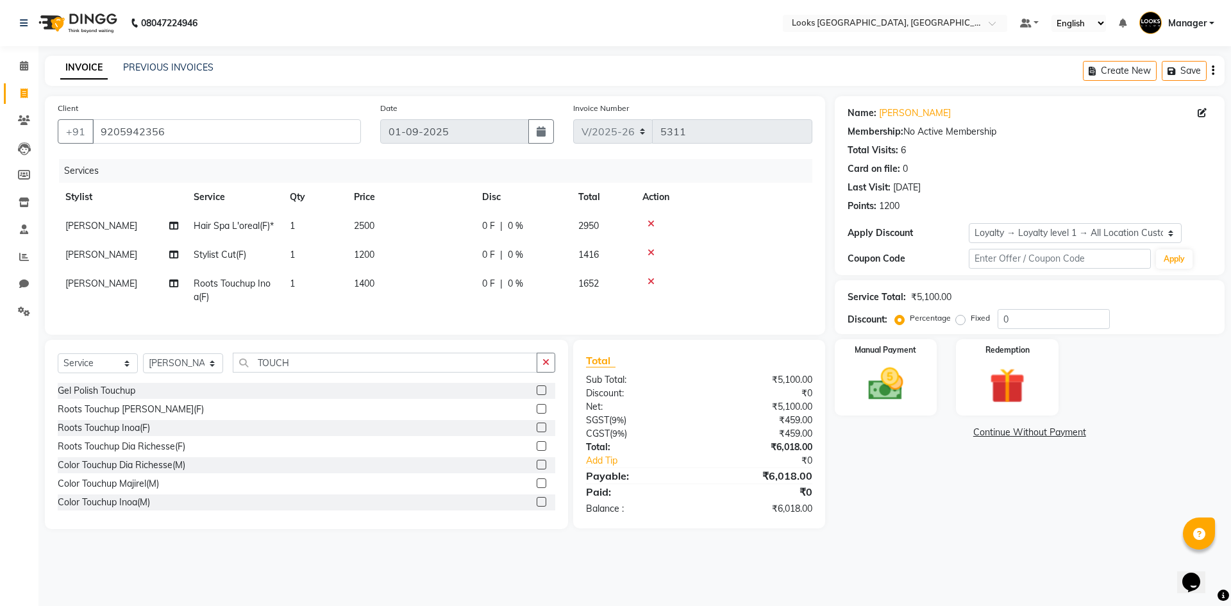
drag, startPoint x: 1231, startPoint y: 250, endPoint x: 1231, endPoint y: 298, distance: 48.1
click at [1231, 298] on div "Name: Deepti Membership: No Active Membership Total Visits: 6 Card on file: 0 L…" at bounding box center [1034, 312] width 399 height 433
click at [1166, 403] on div "Manual Payment Redemption" at bounding box center [1029, 377] width 409 height 76
click at [883, 373] on img at bounding box center [886, 384] width 60 height 42
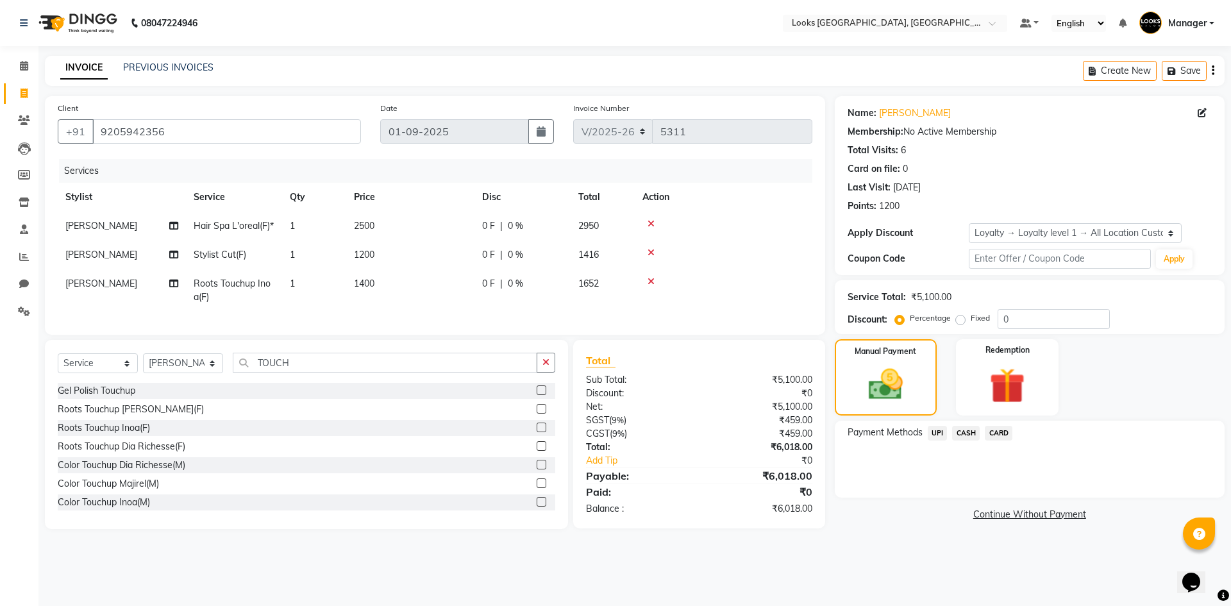
drag, startPoint x: 997, startPoint y: 437, endPoint x: 1002, endPoint y: 446, distance: 9.5
click at [996, 437] on span "CARD" at bounding box center [999, 433] width 28 height 15
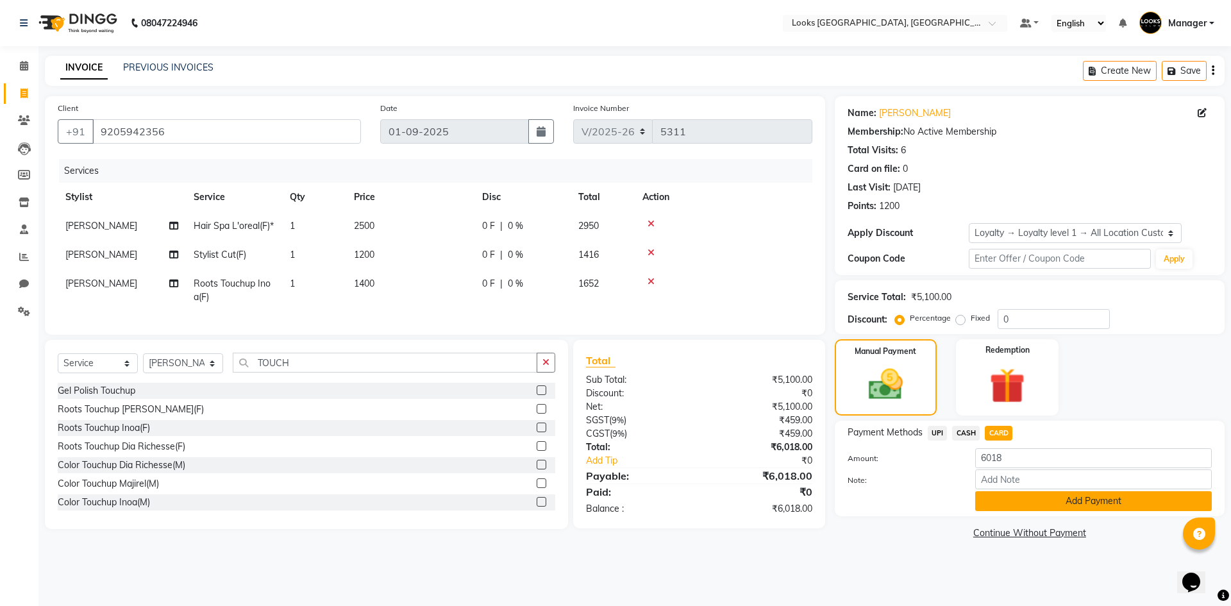
click at [1045, 493] on button "Add Payment" at bounding box center [1093, 501] width 237 height 20
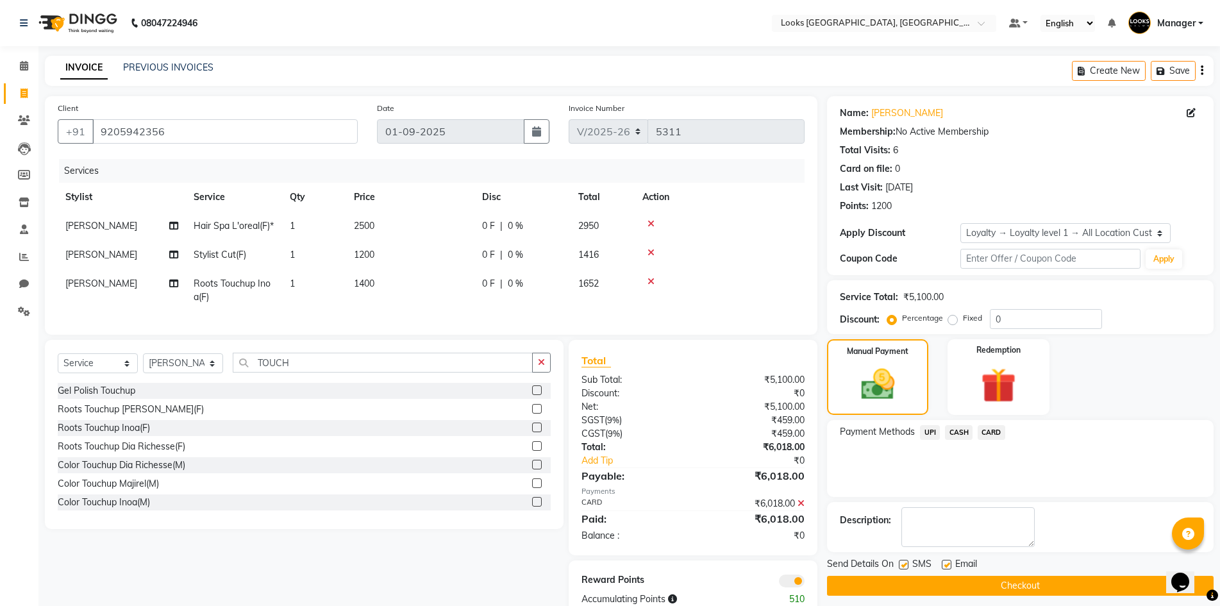
scroll to position [56, 0]
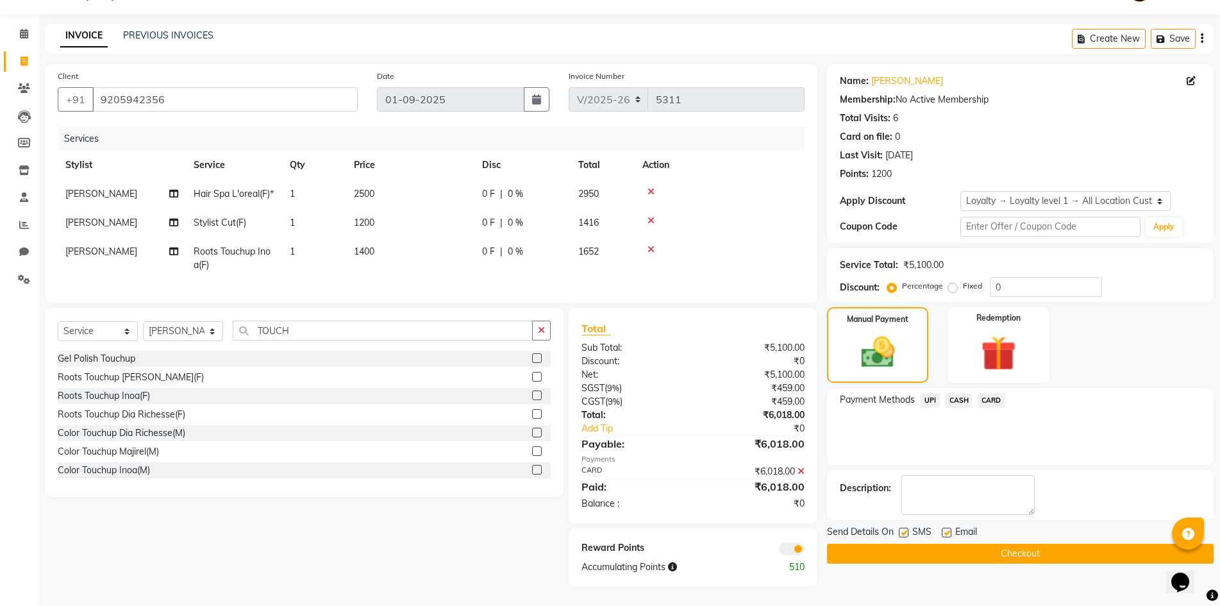
drag, startPoint x: 948, startPoint y: 508, endPoint x: 1006, endPoint y: 567, distance: 83.4
click at [948, 528] on label at bounding box center [947, 533] width 10 height 10
click at [948, 529] on input "checkbox" at bounding box center [946, 533] width 8 height 8
checkbox input "false"
click at [1013, 562] on div "Name: Deepti Membership: No Active Membership Total Visits: 6 Card on file: 0 L…" at bounding box center [1025, 325] width 396 height 523
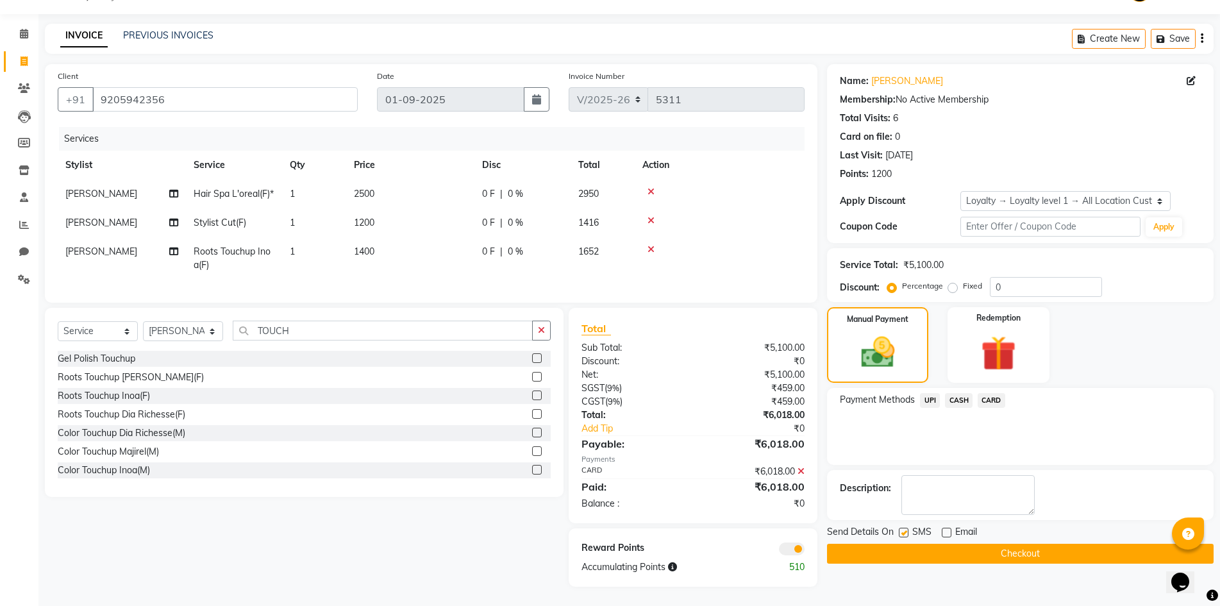
click at [1038, 544] on button "Checkout" at bounding box center [1020, 554] width 387 height 20
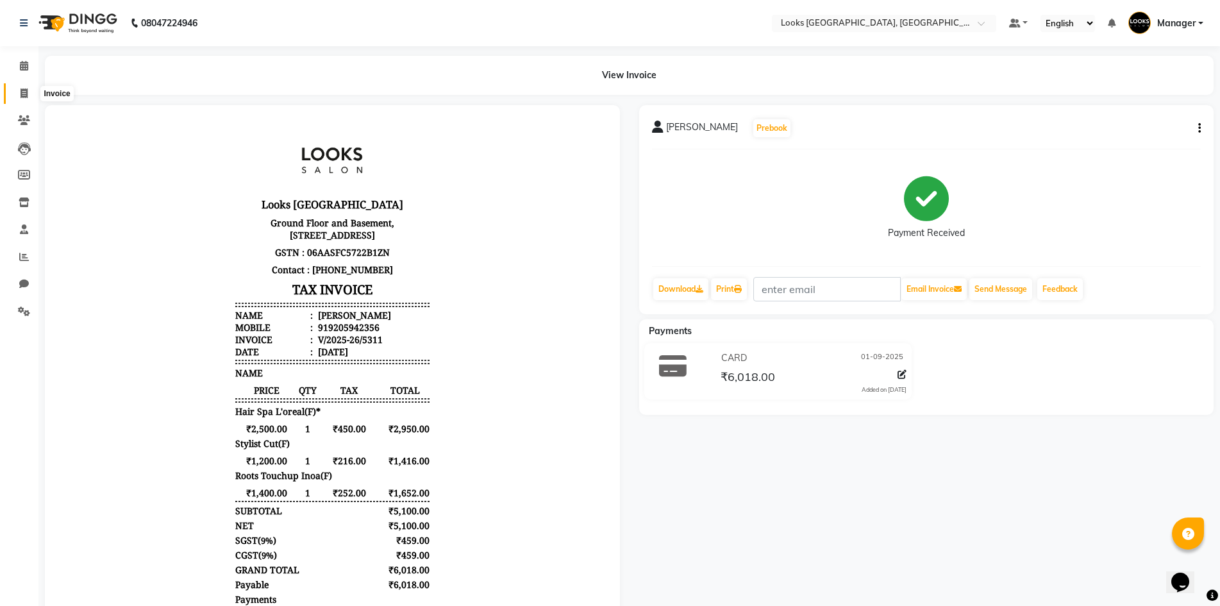
click at [28, 91] on icon at bounding box center [24, 93] width 7 height 10
select select "service"
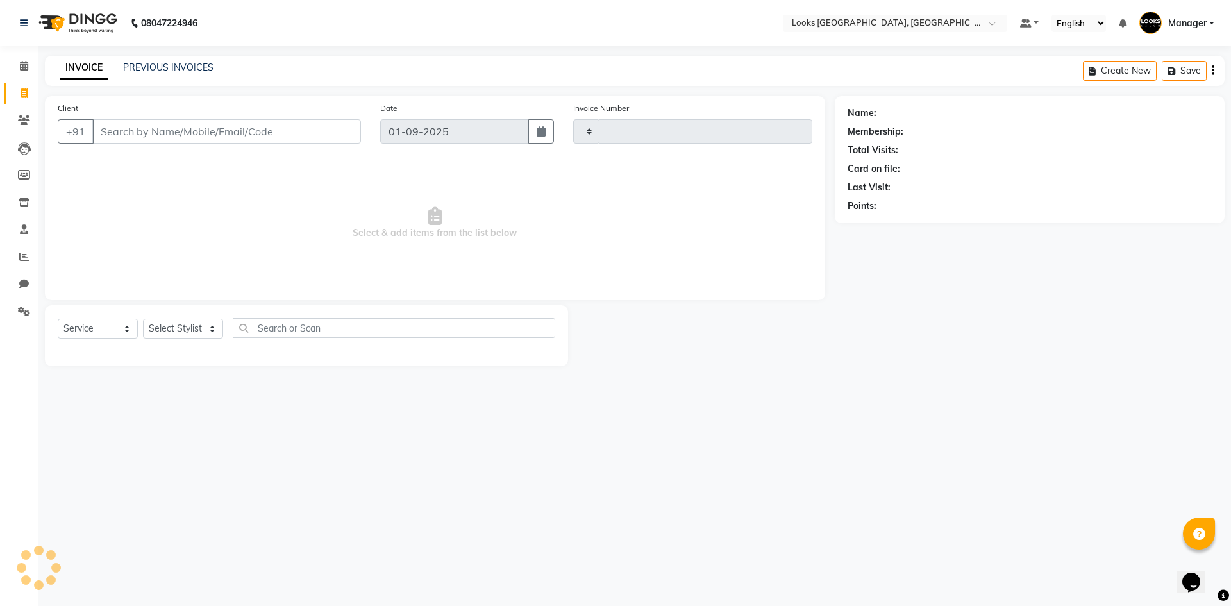
type input "5312"
select select "4718"
click at [144, 67] on link "PREVIOUS INVOICES" at bounding box center [168, 68] width 90 height 12
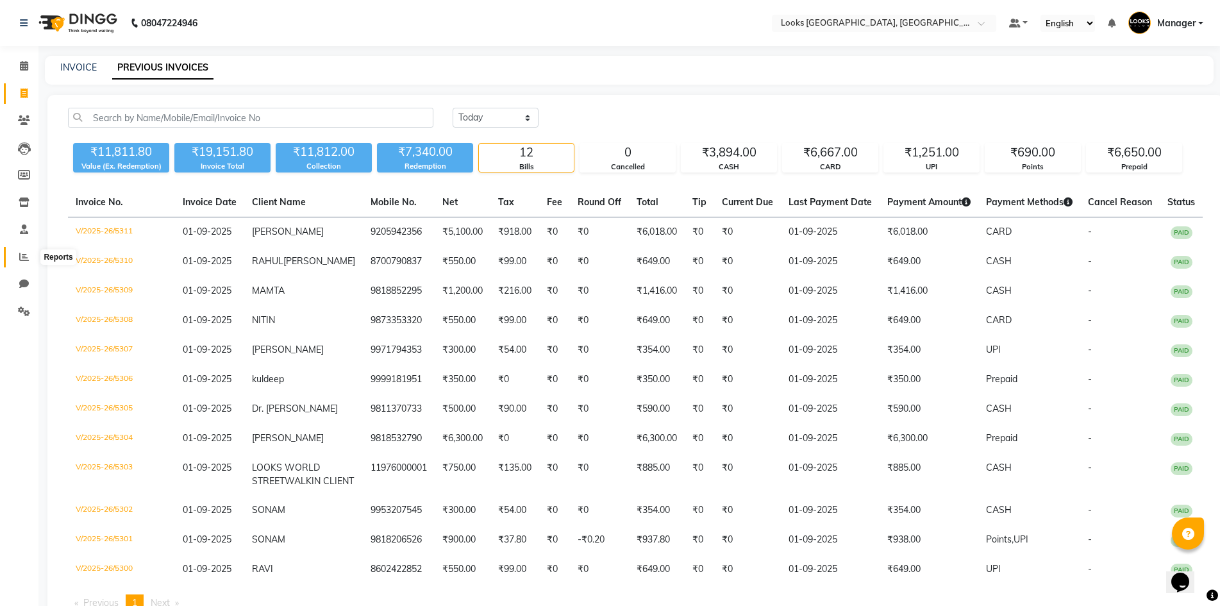
click at [28, 257] on icon at bounding box center [24, 257] width 10 height 10
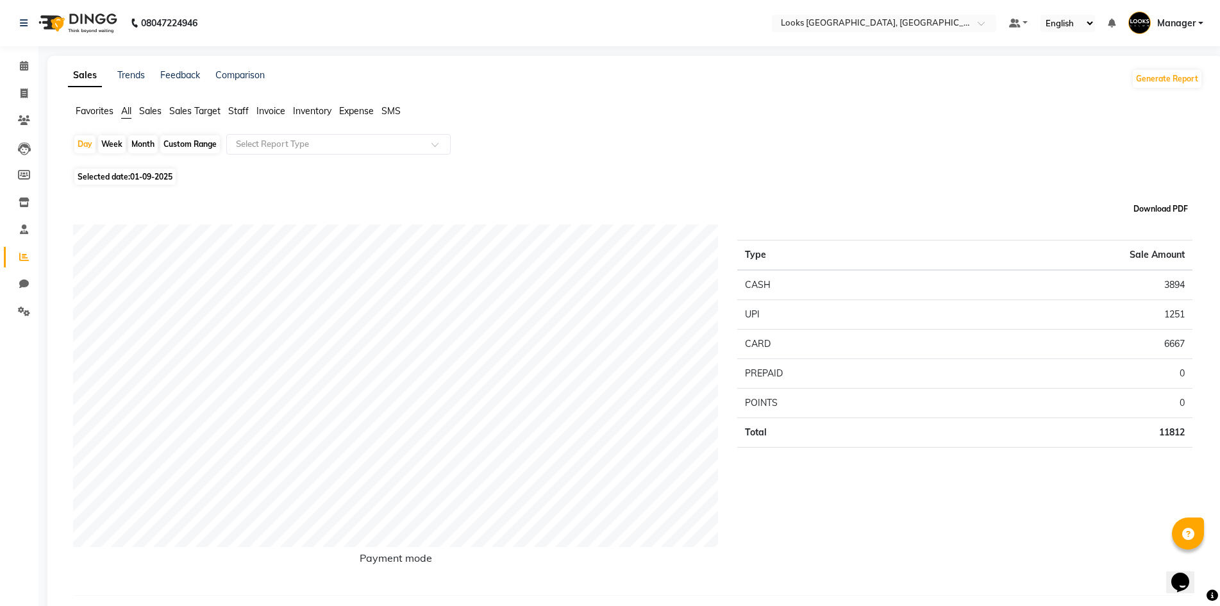
click at [1148, 208] on button "Download PDF" at bounding box center [1161, 209] width 61 height 18
